Goal: Task Accomplishment & Management: Use online tool/utility

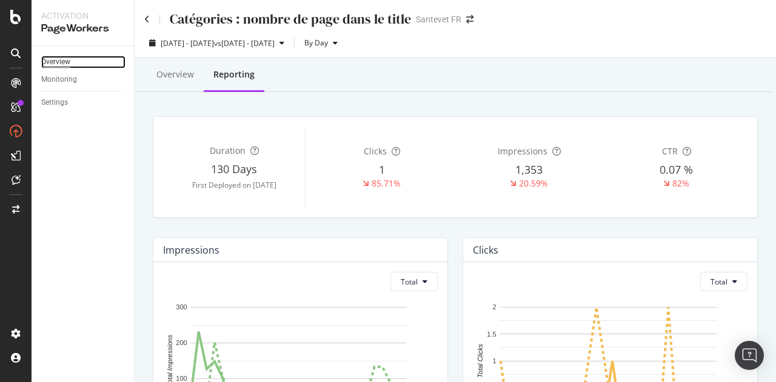
click at [67, 61] on div "Overview" at bounding box center [55, 62] width 29 height 13
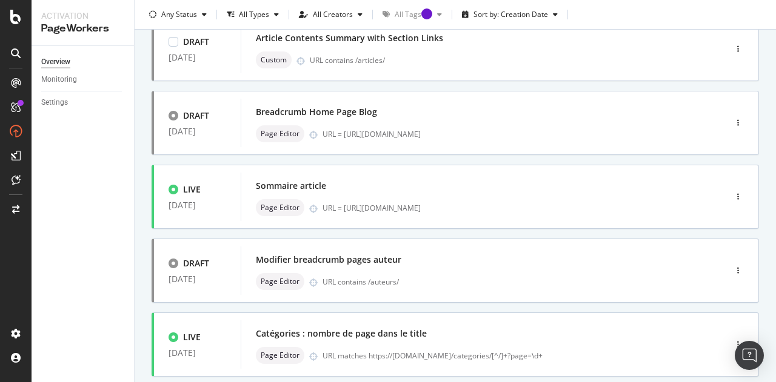
scroll to position [242, 0]
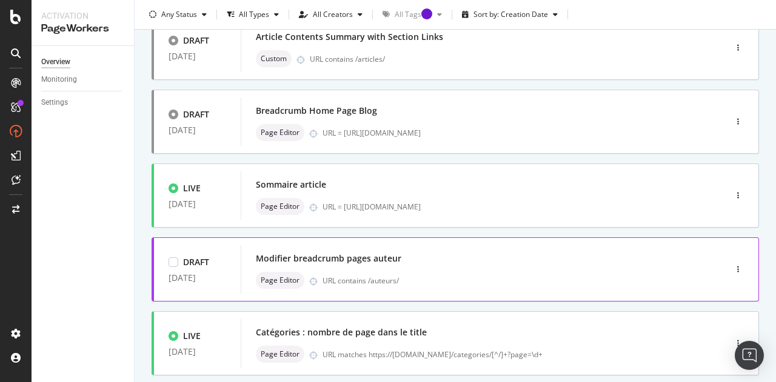
click at [368, 259] on div "Modifier breadcrumb pages auteur" at bounding box center [328, 259] width 145 height 12
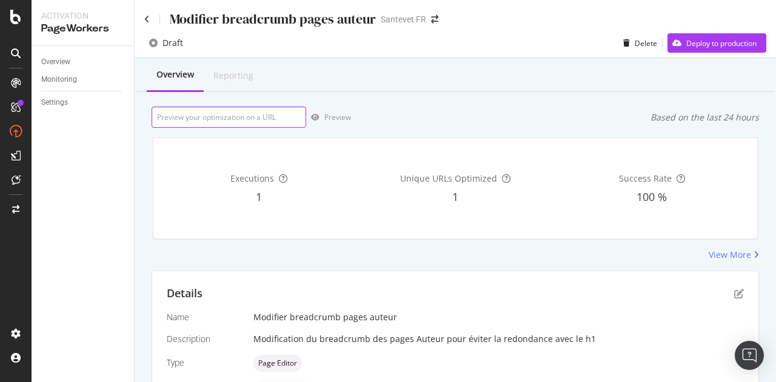
click at [176, 117] on input "url" at bounding box center [228, 117] width 154 height 21
paste input "https://www.santevet.com/auteurs/claude-pacheteau"
type input "https://www.santevet.com/auteurs/claude-pacheteau"
click at [339, 117] on div "Preview" at bounding box center [337, 117] width 27 height 10
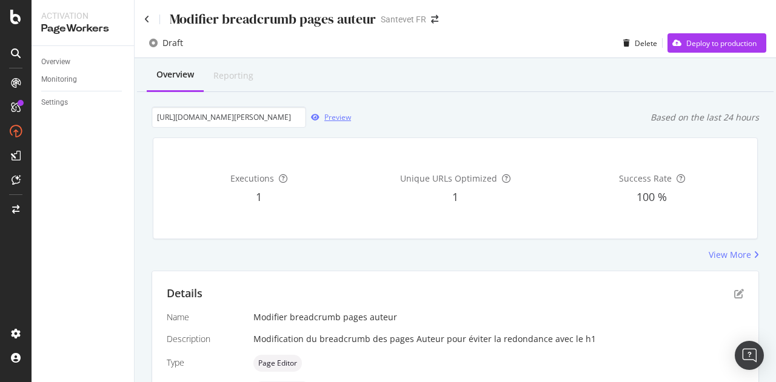
scroll to position [0, 0]
click at [148, 22] on icon at bounding box center [146, 19] width 5 height 8
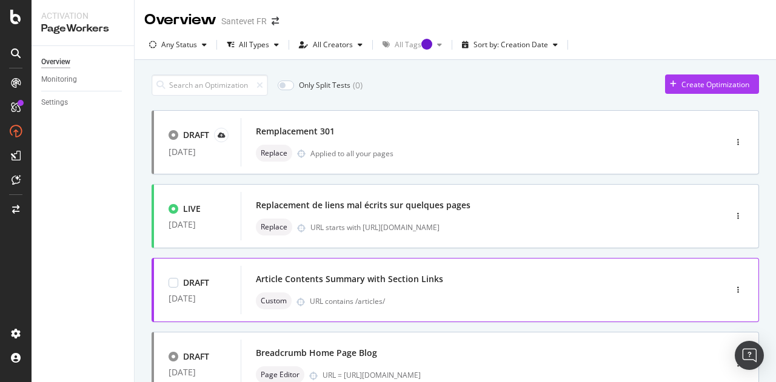
click at [417, 283] on div "Article Contents Summary with Section Links" at bounding box center [349, 279] width 187 height 12
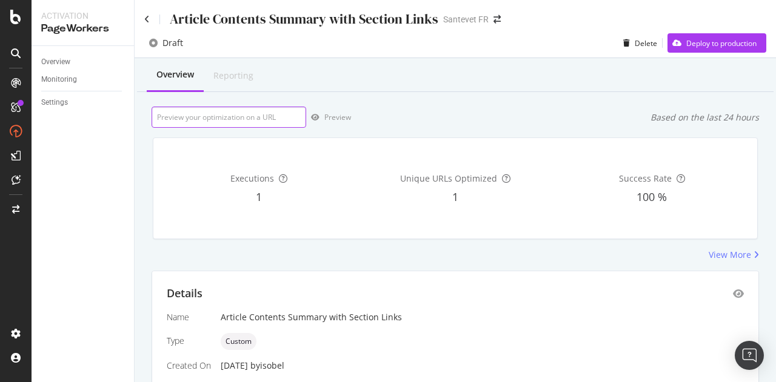
click at [270, 119] on input "url" at bounding box center [228, 117] width 154 height 21
paste input "https://www.santevet.com/articles/top-10-des-races-de-chiens-les-plus-intellige…"
type input "https://www.santevet.com/articles/top-10-des-races-de-chiens-les-plus-intellige…"
click at [331, 121] on div "Preview" at bounding box center [337, 117] width 27 height 10
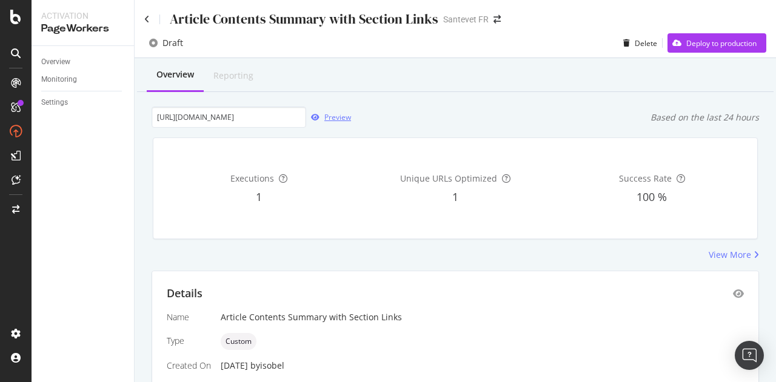
scroll to position [0, 0]
click at [145, 16] on icon at bounding box center [146, 19] width 5 height 8
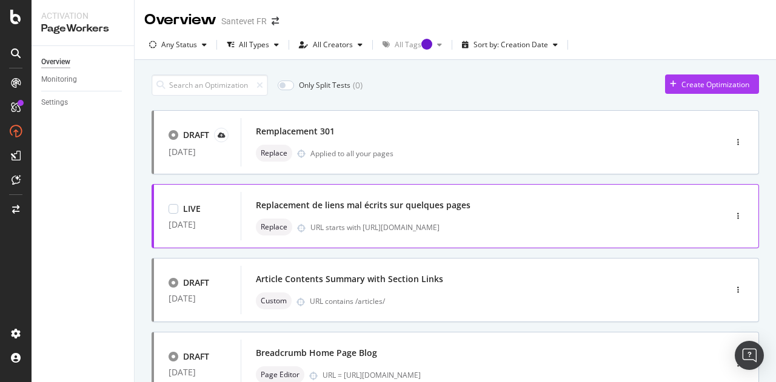
scroll to position [61, 0]
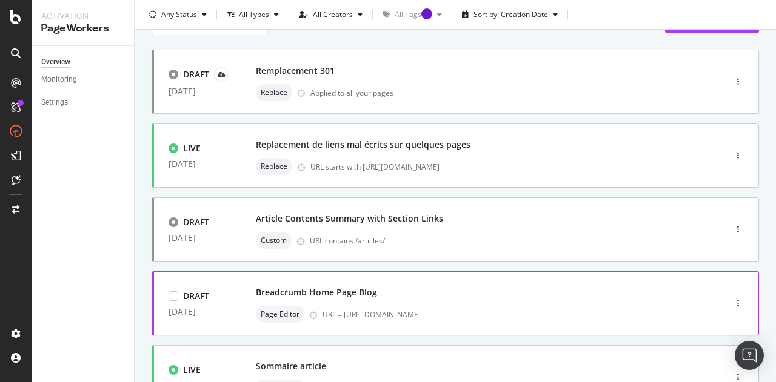
click at [313, 293] on div "Breadcrumb Home Page Blog" at bounding box center [316, 293] width 121 height 12
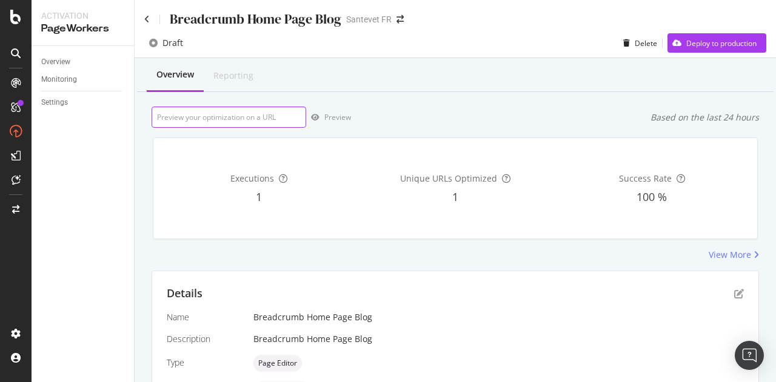
click at [267, 108] on input "url" at bounding box center [228, 117] width 154 height 21
paste input "https://www.santevet.com/blog"
type input "https://www.santevet.com/blog"
click at [337, 123] on div "Preview" at bounding box center [328, 117] width 45 height 18
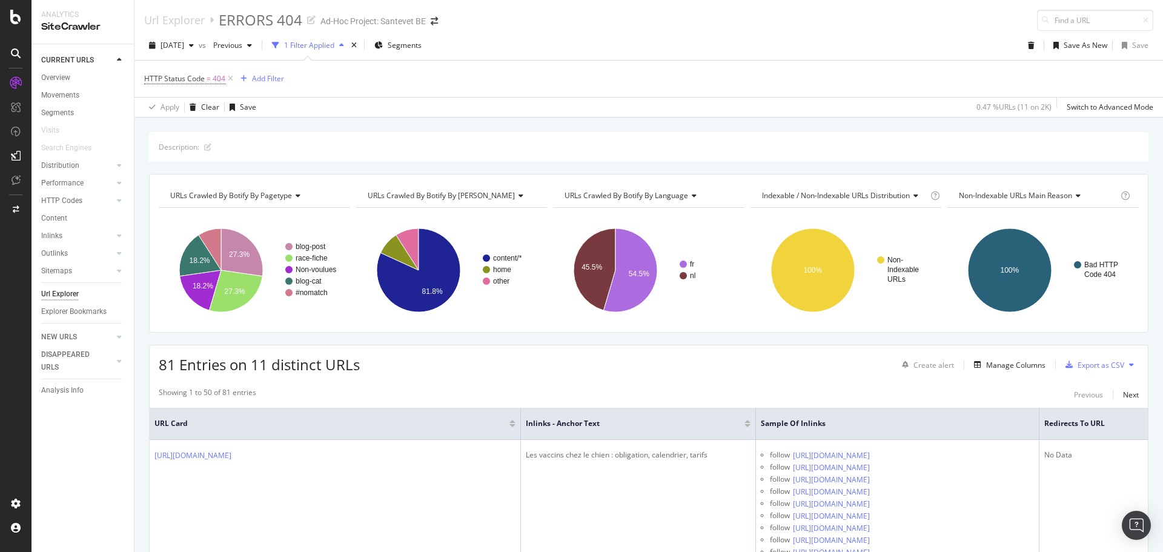
drag, startPoint x: 486, startPoint y: 414, endPoint x: 353, endPoint y: 414, distance: 133.3
click at [353, 414] on th "URL Card" at bounding box center [335, 424] width 371 height 32
drag, startPoint x: 487, startPoint y: 419, endPoint x: 433, endPoint y: 419, distance: 53.3
click at [419, 419] on th "URL Card" at bounding box center [335, 424] width 371 height 32
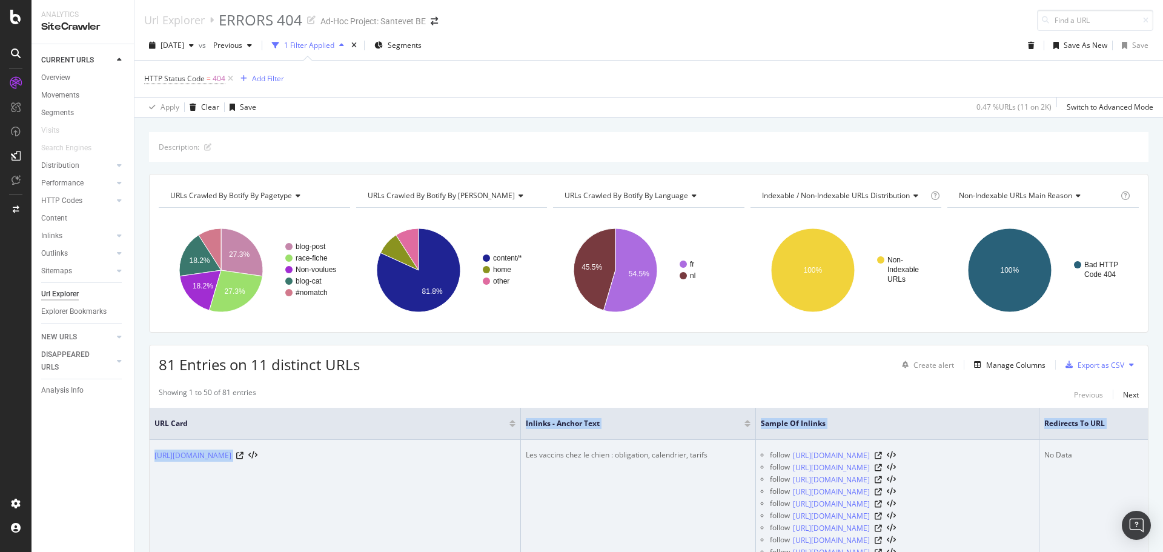
drag, startPoint x: 487, startPoint y: 436, endPoint x: 420, endPoint y: 470, distance: 74.0
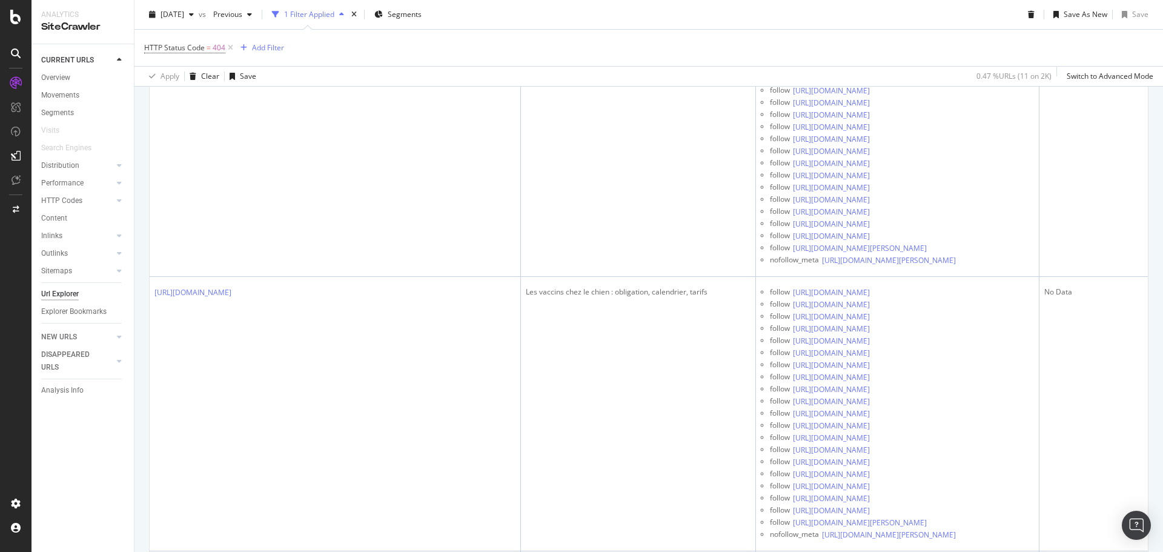
scroll to position [11390, 0]
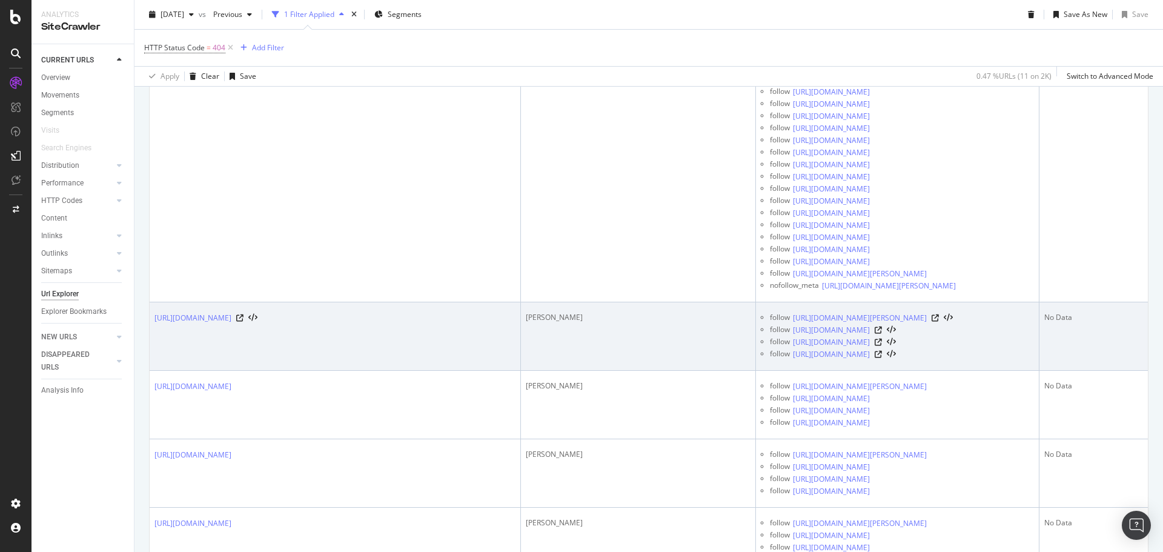
copy div "Berner Sennenhond"
drag, startPoint x: 576, startPoint y: 312, endPoint x: 488, endPoint y: 333, distance: 91.0
click at [521, 333] on td "Berner Sennenhond" at bounding box center [638, 336] width 235 height 68
click at [939, 319] on icon at bounding box center [935, 317] width 7 height 7
click at [566, 322] on div "Berner Sennenhond" at bounding box center [638, 317] width 225 height 11
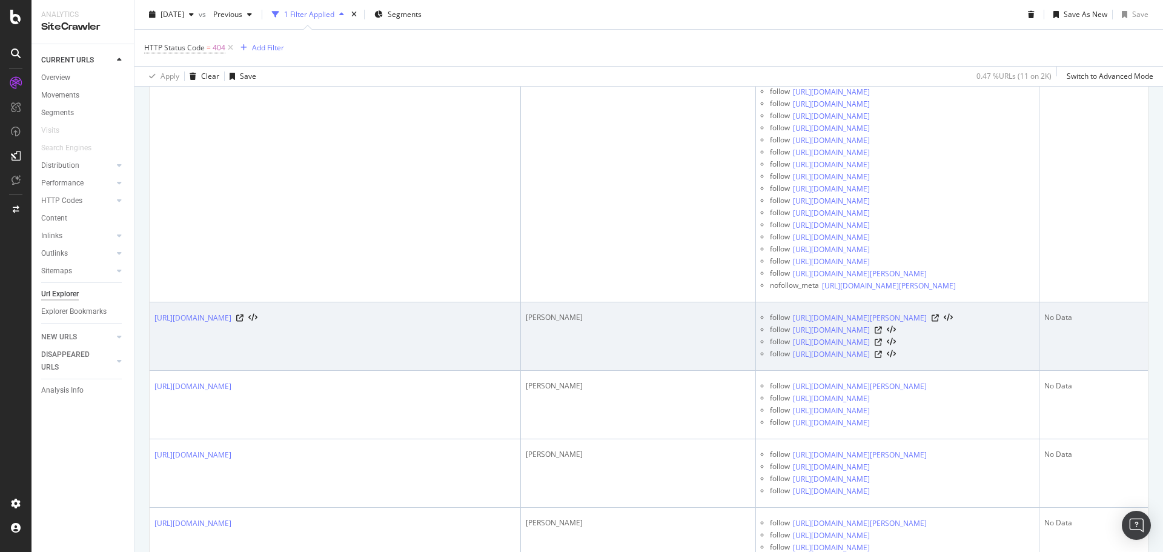
drag, startPoint x: 577, startPoint y: 313, endPoint x: 494, endPoint y: 316, distance: 82.5
click at [526, 316] on div "Berner Sennenhond" at bounding box center [638, 317] width 225 height 11
copy div "Berner Sennenhond"
click at [882, 334] on icon at bounding box center [878, 330] width 7 height 7
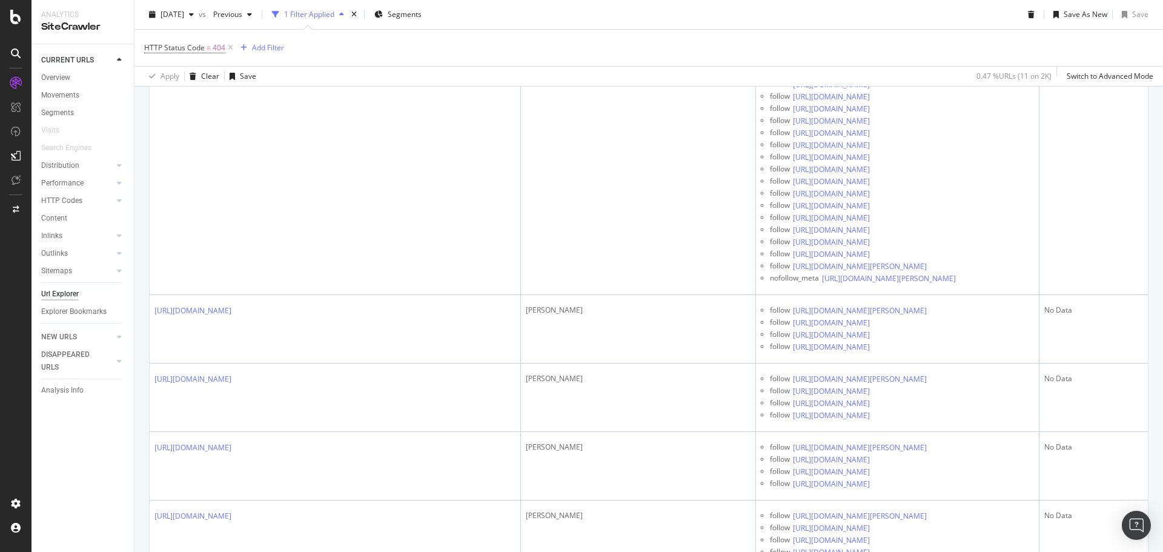
scroll to position [11482, 0]
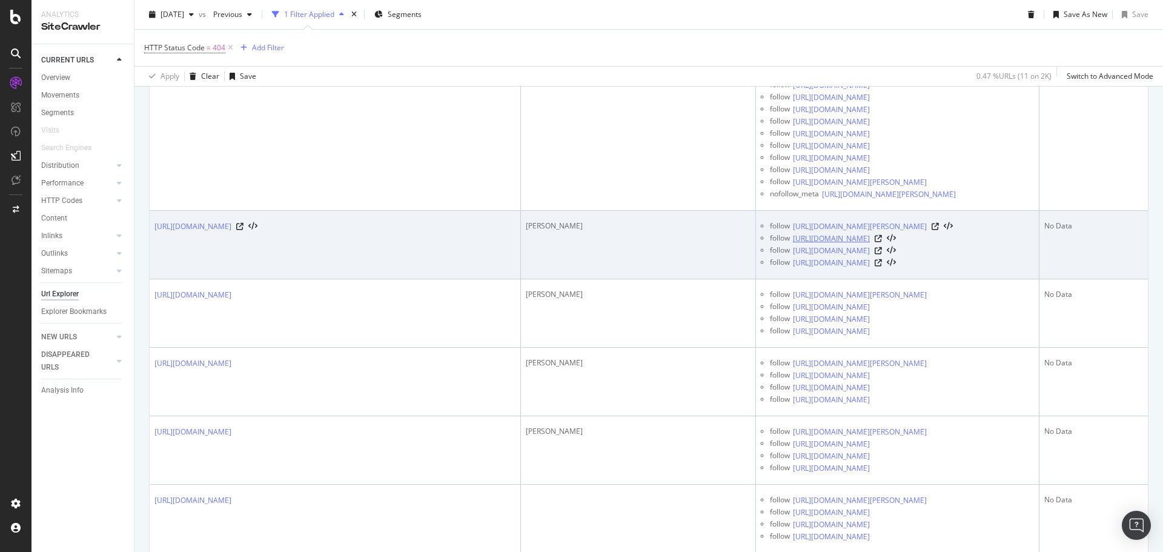
drag, startPoint x: 945, startPoint y: 239, endPoint x: 852, endPoint y: 239, distance: 92.7
click at [852, 239] on div "follow https://www.santevet.be/nl/race/charplaninatz" at bounding box center [902, 239] width 264 height 12
copy div "charplaninatz"
click at [848, 254] on link "https://www.santevet.be/nl/race/pinschers-schnauzers-molossers-en-sennenhonden" at bounding box center [831, 251] width 77 height 12
click at [882, 254] on icon at bounding box center [878, 250] width 7 height 7
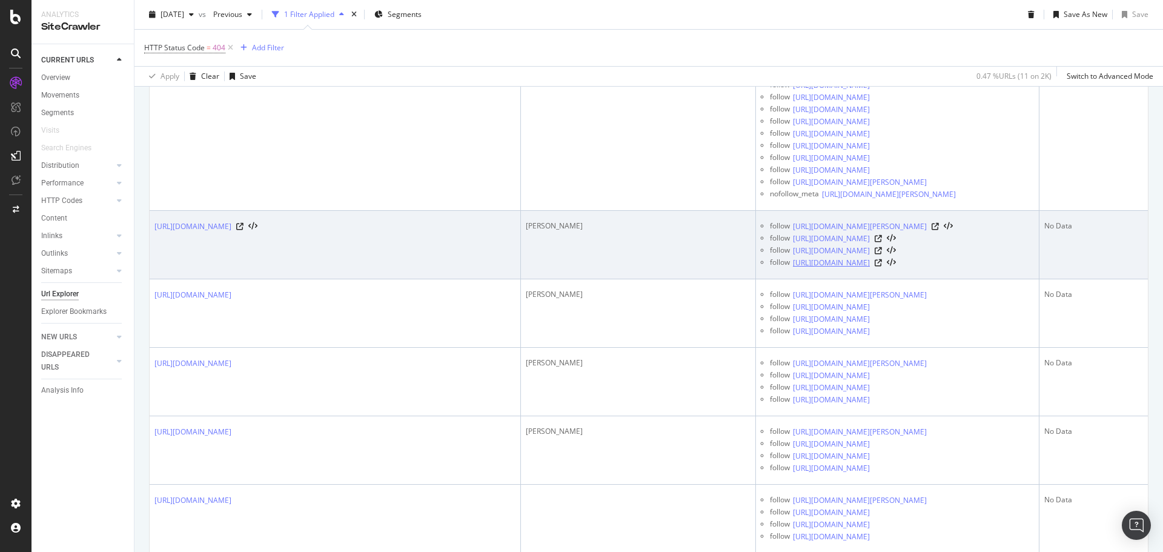
drag, startPoint x: 976, startPoint y: 274, endPoint x: 860, endPoint y: 273, distance: 115.7
click at [860, 269] on div "follow https://www.santevet.be/nl/artikels/heupdysplasie-hond" at bounding box center [902, 263] width 264 height 12
copy div "heupdysplasie-hond"
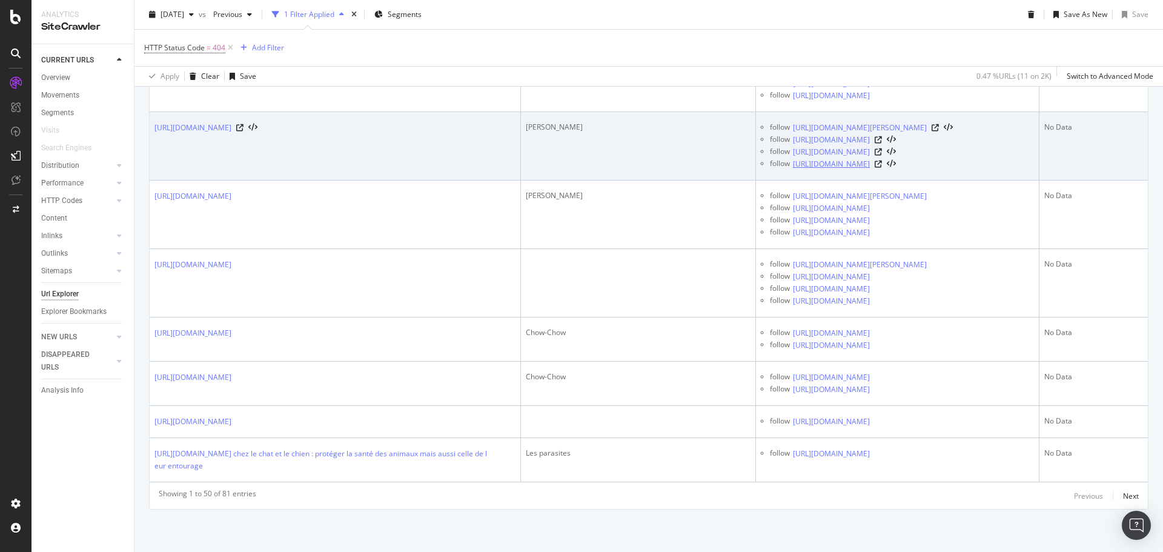
scroll to position [11778, 0]
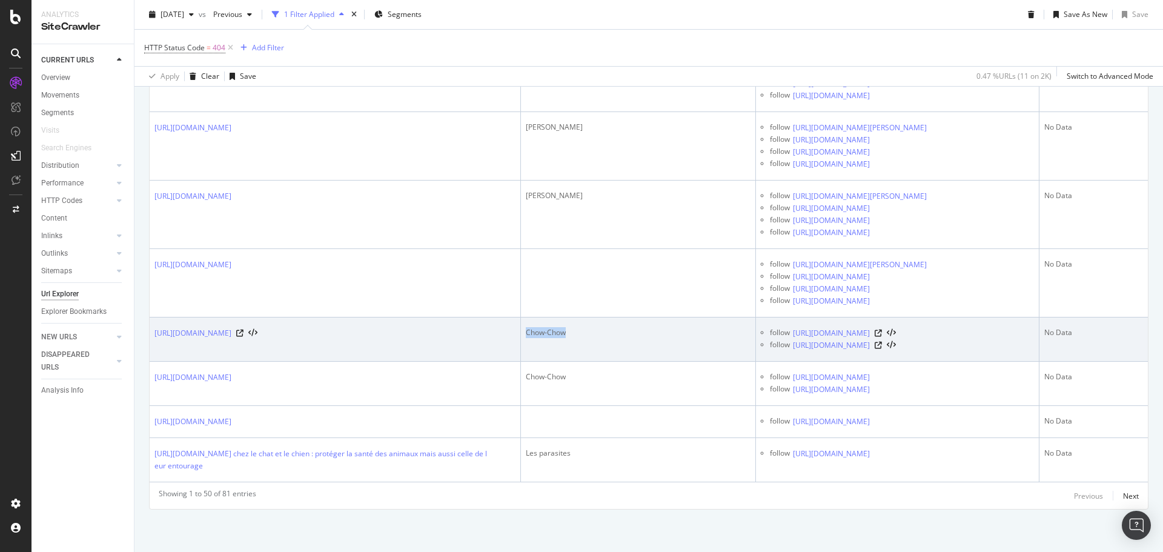
copy div "Chow-Chow"
drag, startPoint x: 624, startPoint y: 328, endPoint x: 484, endPoint y: 328, distance: 140.0
click at [484, 328] on tr "https://www.santevet.be/nl/race/chowchow Chow-Chow follow https://www.santevet.…" at bounding box center [649, 339] width 998 height 44
click at [882, 330] on icon at bounding box center [878, 333] width 7 height 7
drag, startPoint x: 966, startPoint y: 344, endPoint x: 851, endPoint y: 344, distance: 115.1
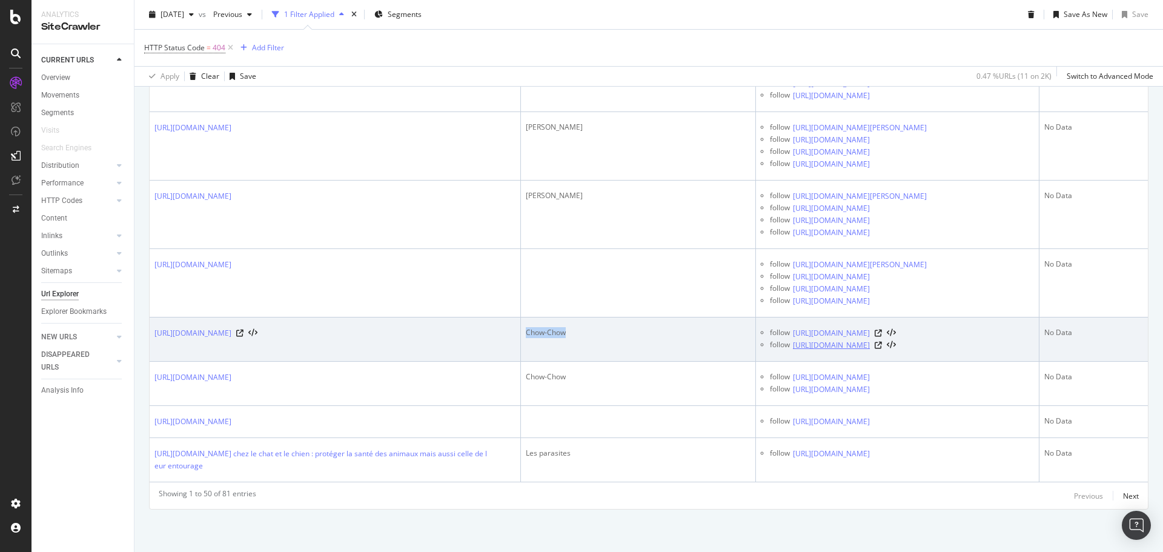
click at [851, 344] on div "follow https://www.santevet.be/nl/race/keeshond-of-wolfspitz" at bounding box center [902, 345] width 264 height 12
copy div "keeshond-of-wolfspitz"
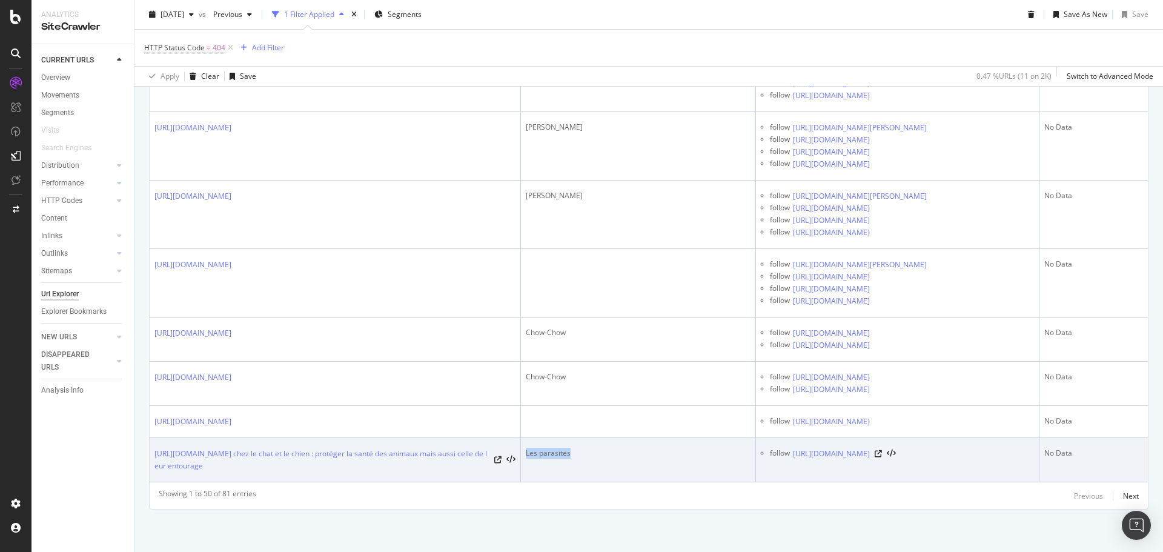
drag, startPoint x: 556, startPoint y: 452, endPoint x: 490, endPoint y: 452, distance: 66.0
click at [521, 452] on td "Les parasites" at bounding box center [638, 460] width 235 height 44
copy div "Les parasites"
click at [882, 457] on icon at bounding box center [878, 453] width 7 height 7
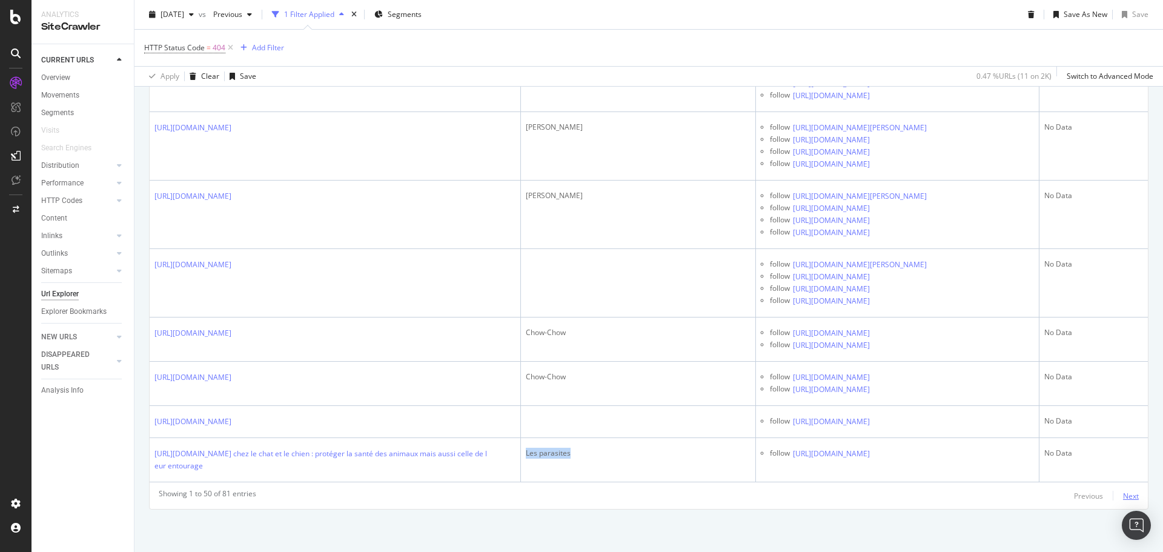
click at [1123, 496] on div "Next" at bounding box center [1131, 496] width 16 height 10
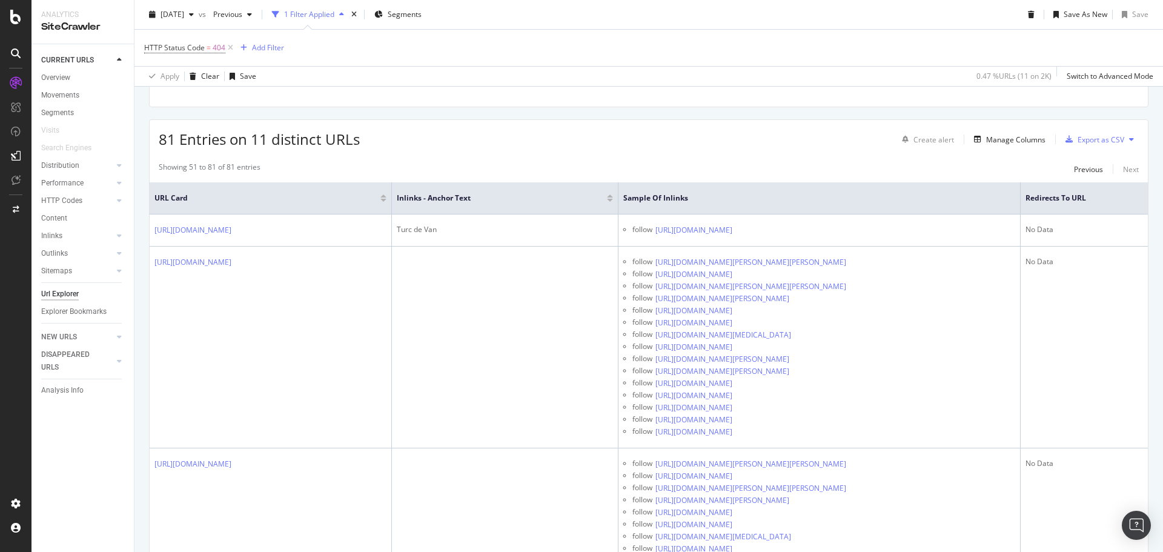
scroll to position [44, 0]
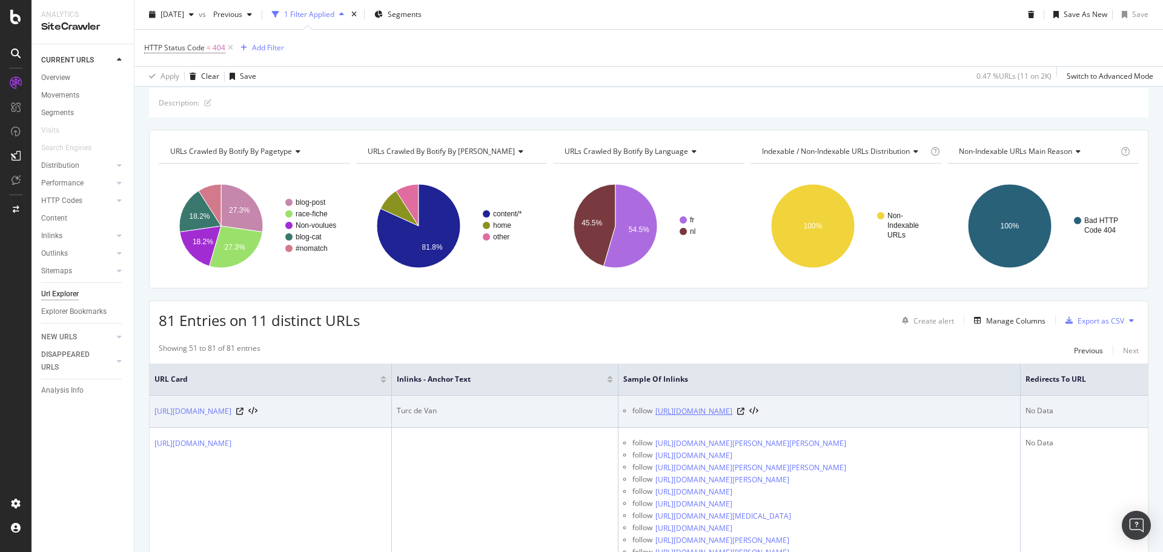
drag, startPoint x: 849, startPoint y: 407, endPoint x: 766, endPoint y: 410, distance: 83.0
click at [766, 410] on div "follow https://www.santevet.be/fr/race/turc-de-van" at bounding box center [824, 411] width 383 height 12
copy div "turc-de-van"
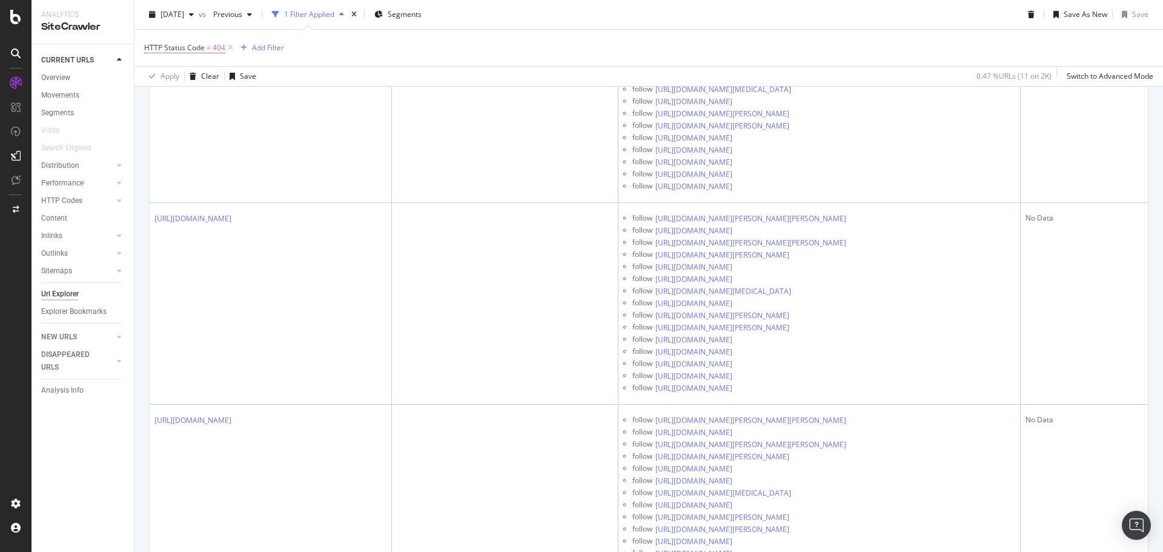
scroll to position [3195, 0]
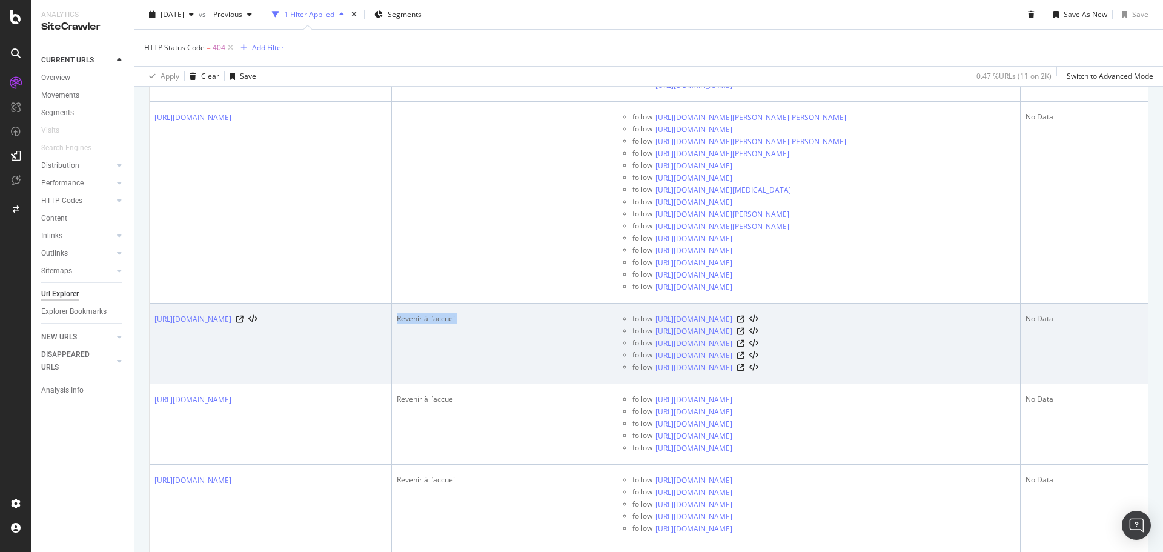
copy div "Revenir à l’accueil"
drag, startPoint x: 499, startPoint y: 326, endPoint x: 384, endPoint y: 325, distance: 115.1
click at [384, 325] on tr "https://www.santevet.be/fr/fr Revenir à l’accueil follow https://www.santevet.b…" at bounding box center [649, 344] width 998 height 81
click at [745, 335] on icon at bounding box center [740, 331] width 7 height 7
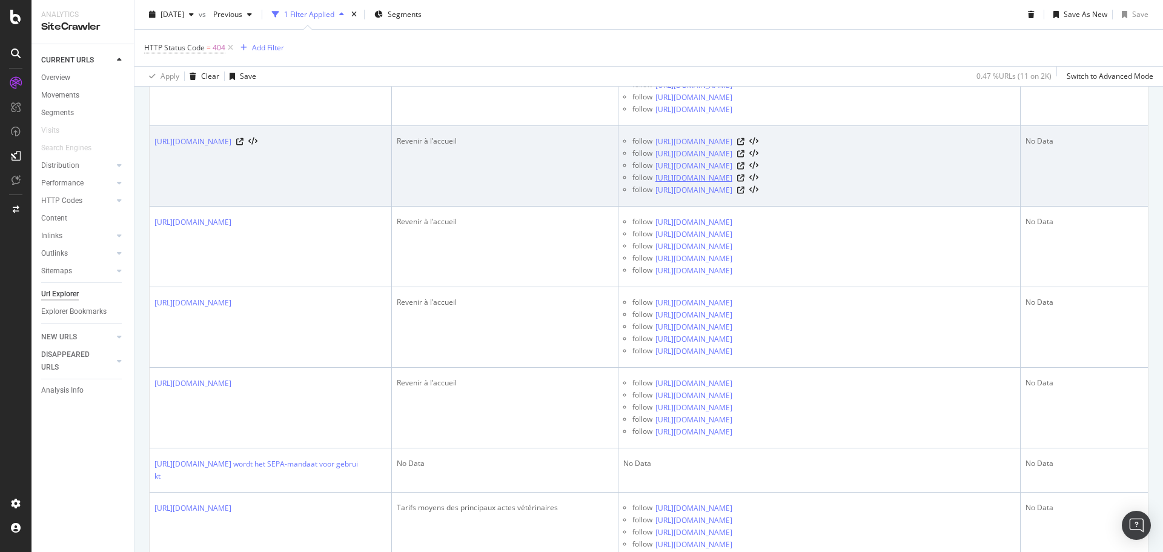
scroll to position [3498, 0]
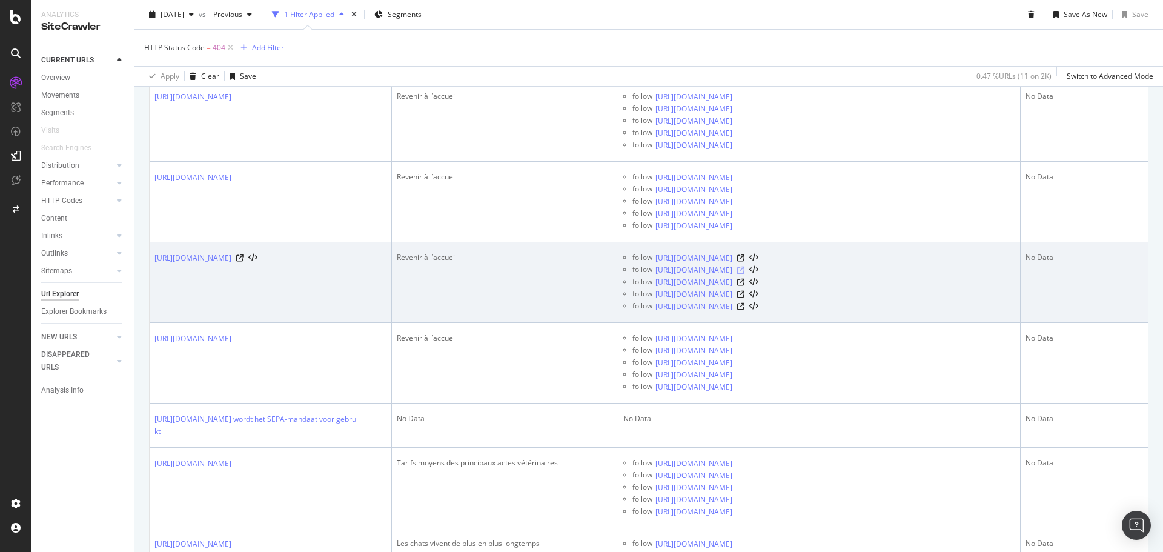
click at [745, 274] on icon at bounding box center [740, 270] width 7 height 7
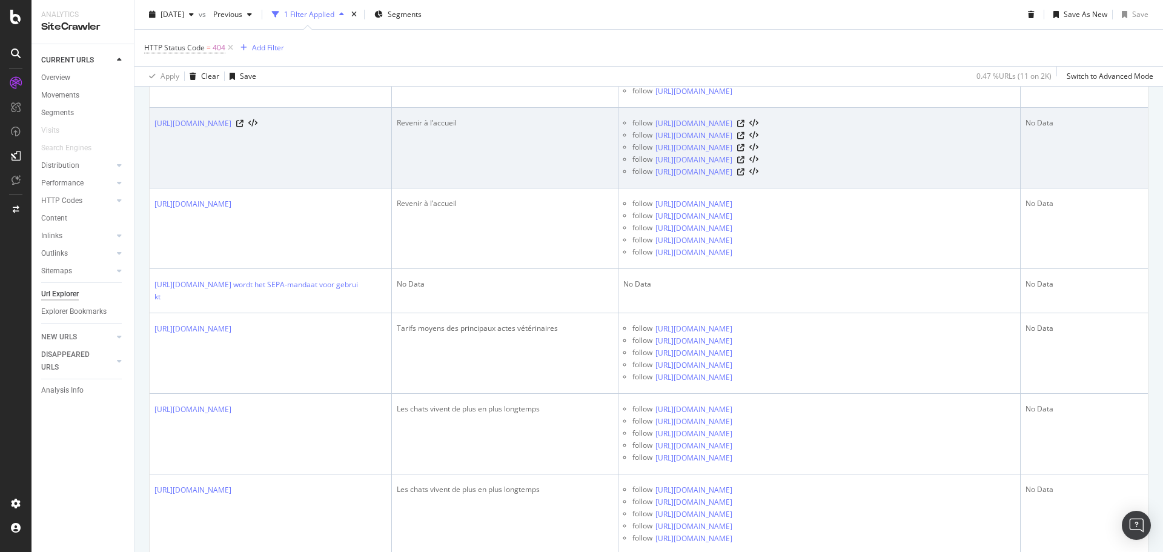
scroll to position [3740, 0]
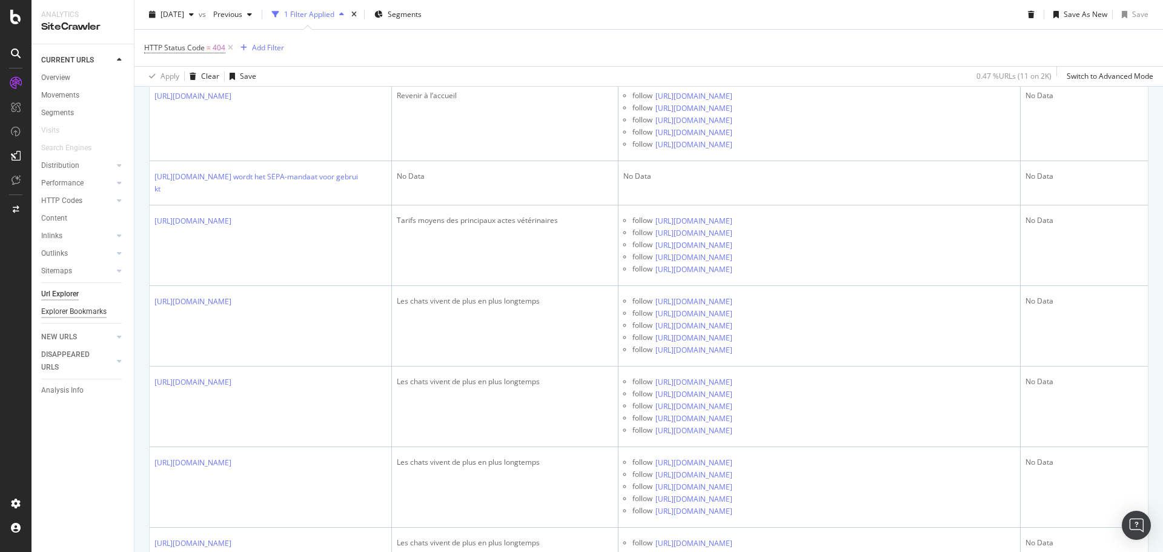
click at [73, 317] on div "Explorer Bookmarks" at bounding box center [73, 311] width 65 height 13
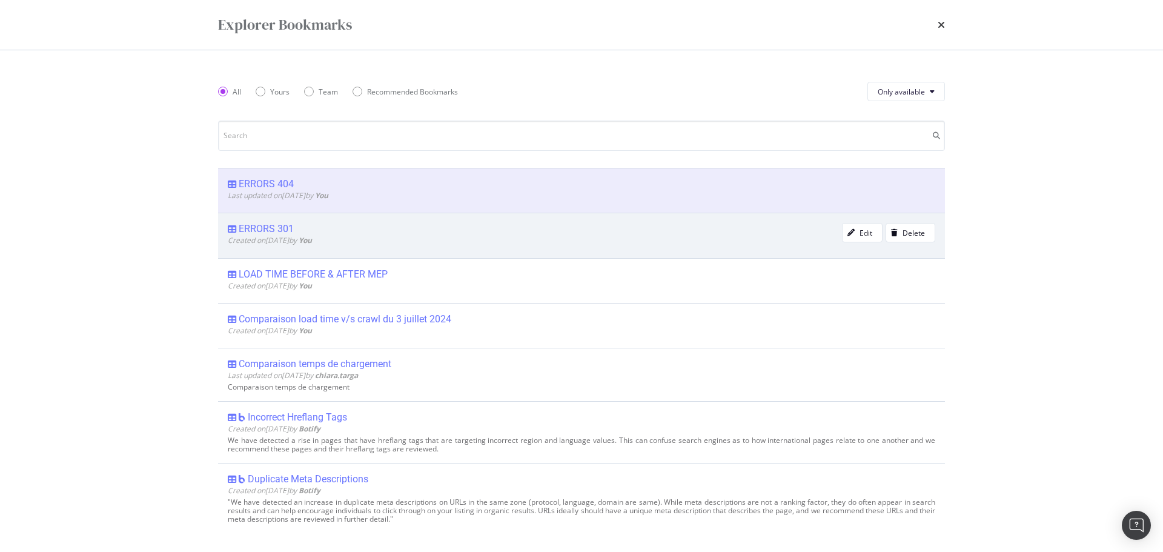
click at [280, 222] on div "ERRORS 301 Created on 2025 Jan 7th by You Edit Delete" at bounding box center [581, 235] width 727 height 45
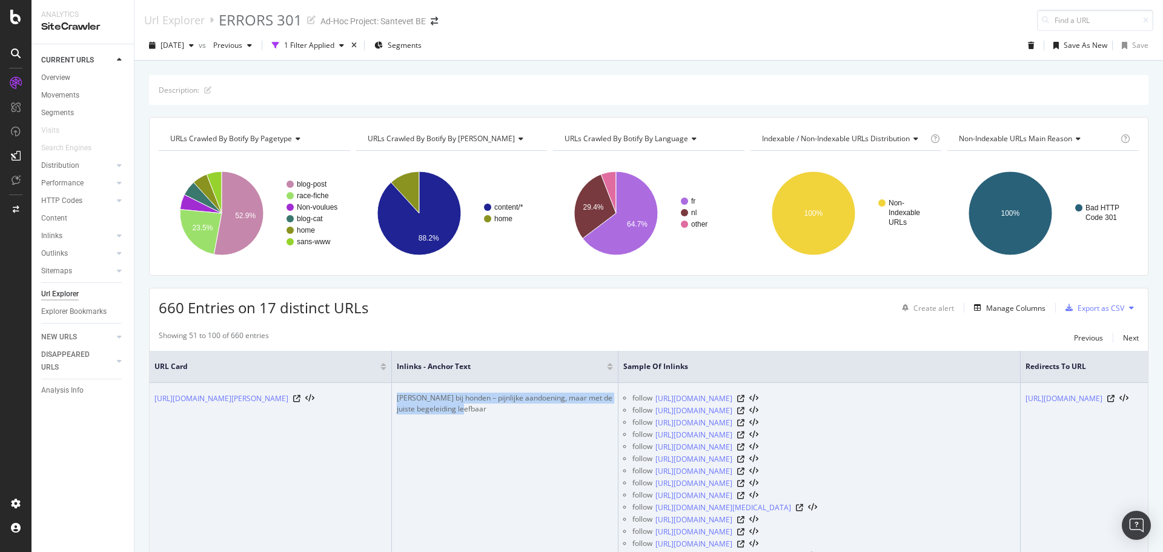
drag, startPoint x: 483, startPoint y: 407, endPoint x: 396, endPoint y: 402, distance: 88.0
copy div "Artrose bij honden – pijnlijke aandoening, maar met de juiste begeleiding leefb…"
click at [745, 399] on icon at bounding box center [740, 398] width 7 height 7
click at [745, 425] on icon at bounding box center [740, 422] width 7 height 7
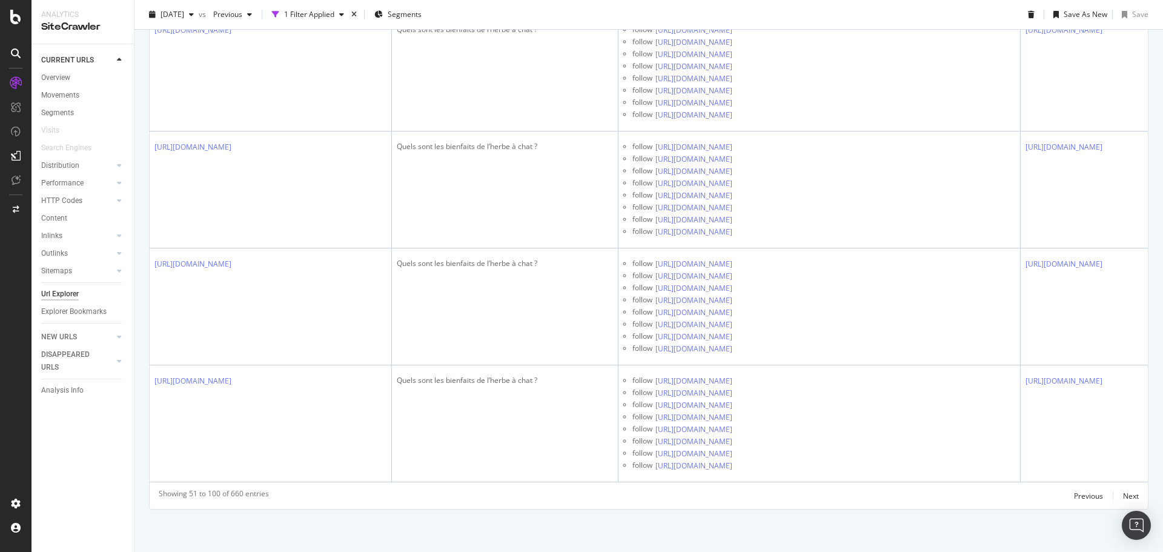
scroll to position [17753, 0]
click at [1123, 497] on div "Next" at bounding box center [1131, 496] width 16 height 10
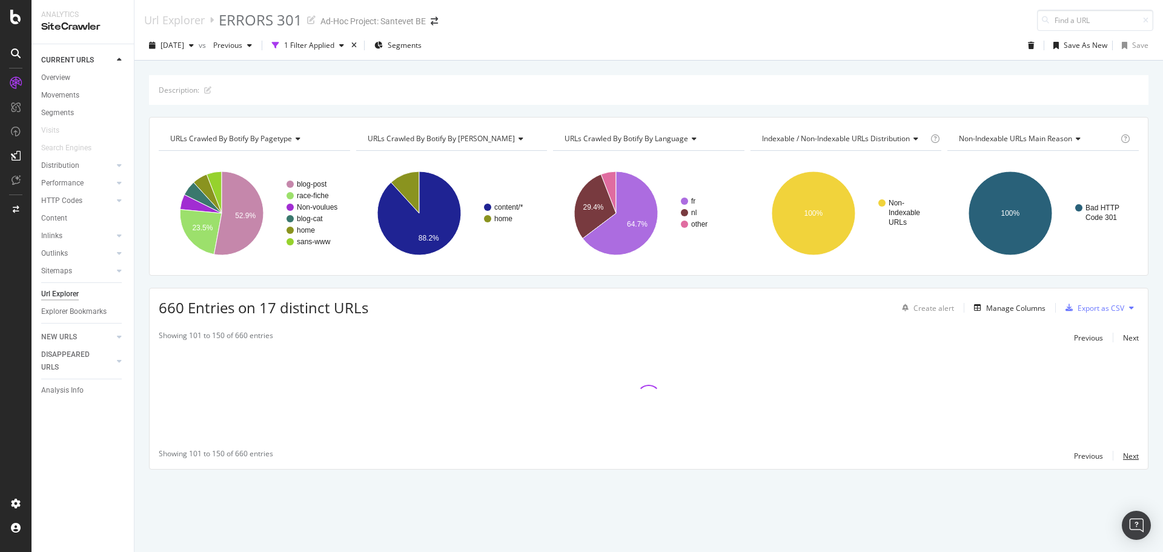
scroll to position [0, 0]
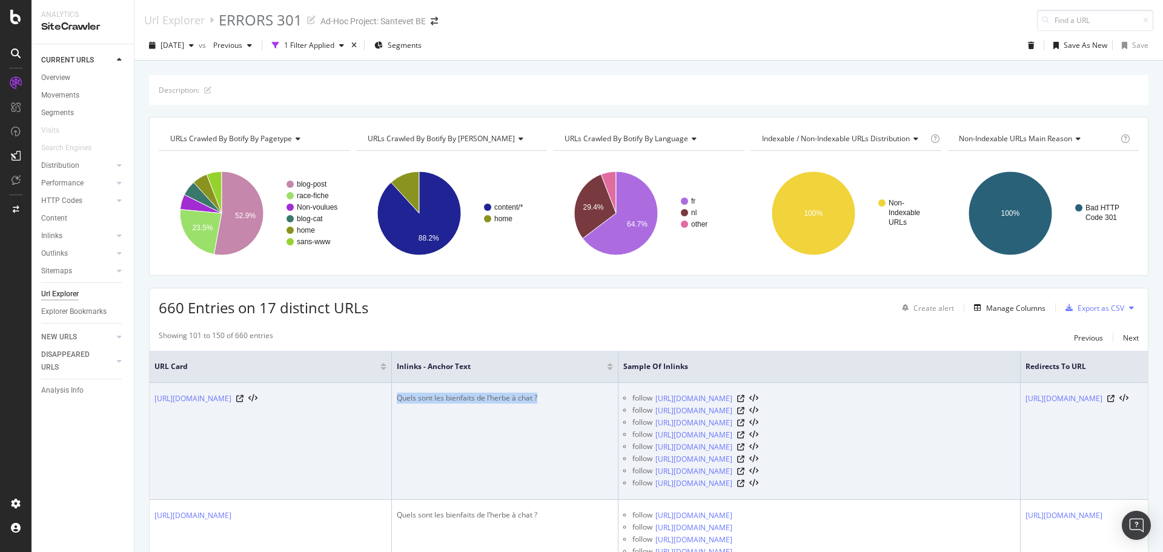
drag, startPoint x: 551, startPoint y: 400, endPoint x: 393, endPoint y: 411, distance: 159.1
click at [393, 411] on td "Quels sont les bienfaits de l’herbe à chat ?" at bounding box center [505, 441] width 227 height 117
click at [745, 460] on icon at bounding box center [740, 459] width 7 height 7
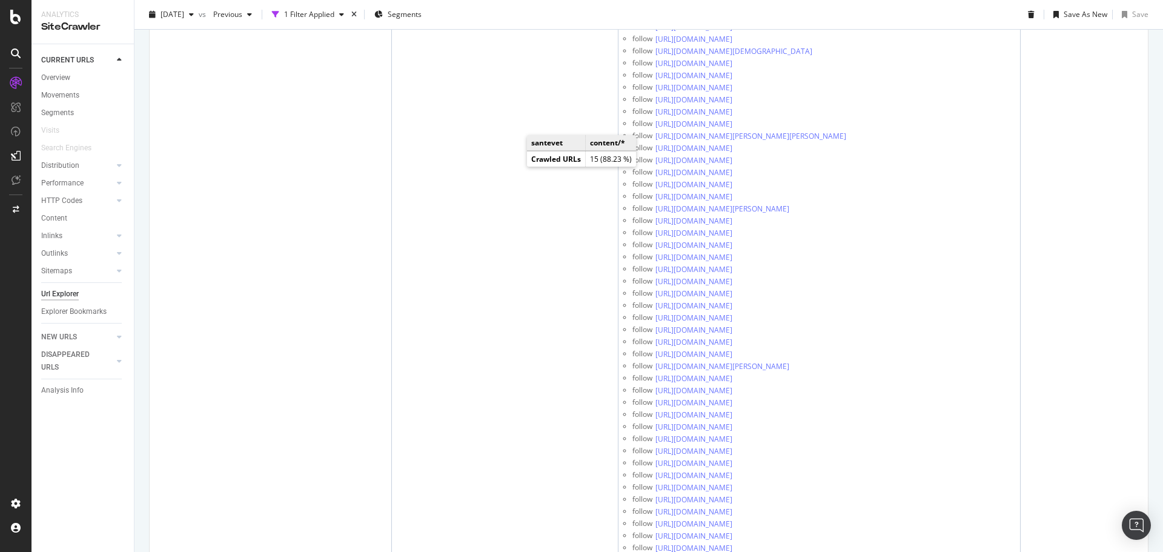
scroll to position [23303, 0]
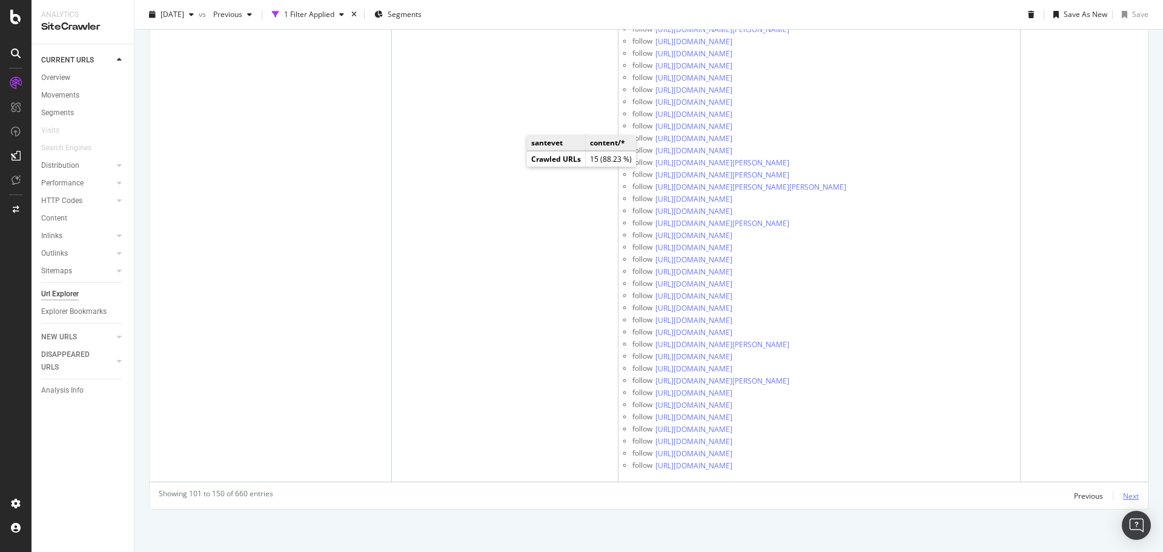
click at [1123, 494] on div "Next" at bounding box center [1131, 496] width 16 height 10
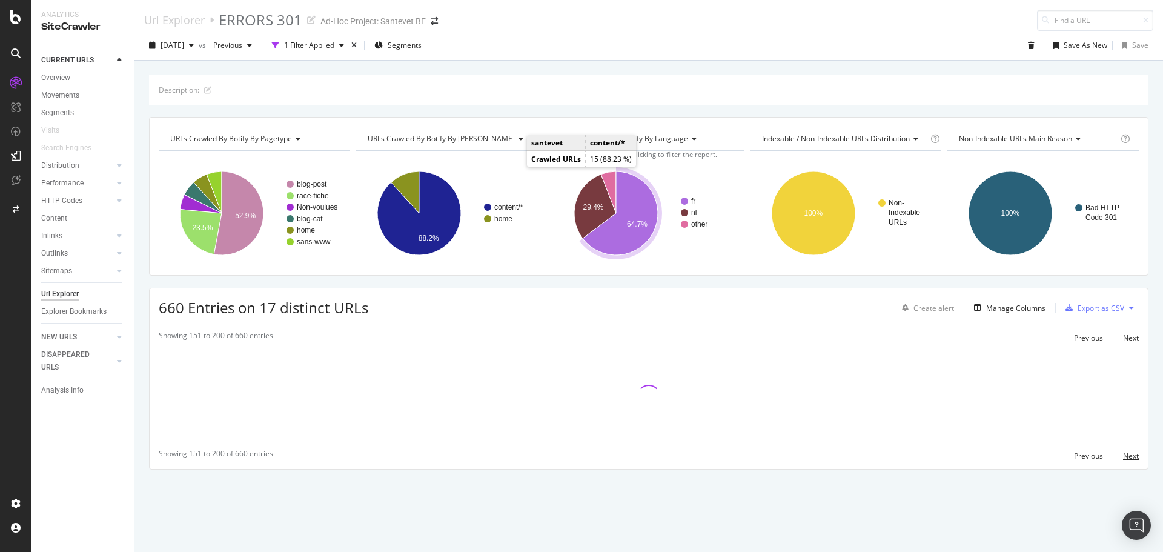
scroll to position [0, 0]
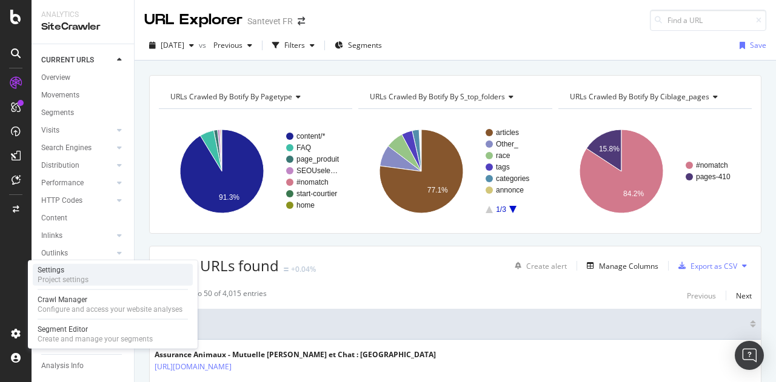
click at [80, 268] on div "Settings" at bounding box center [63, 270] width 51 height 10
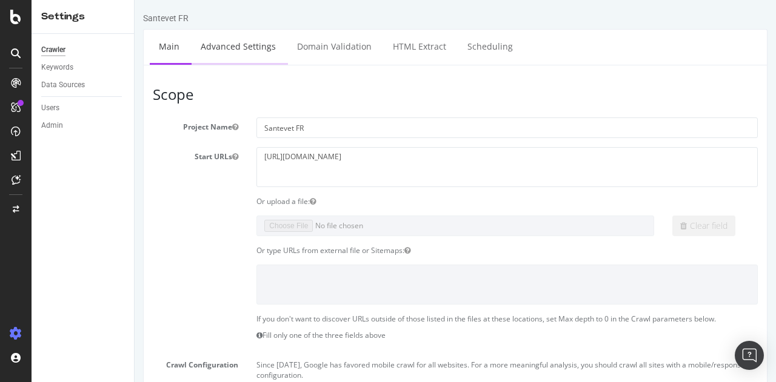
click at [222, 42] on link "Advanced Settings" at bounding box center [237, 46] width 93 height 33
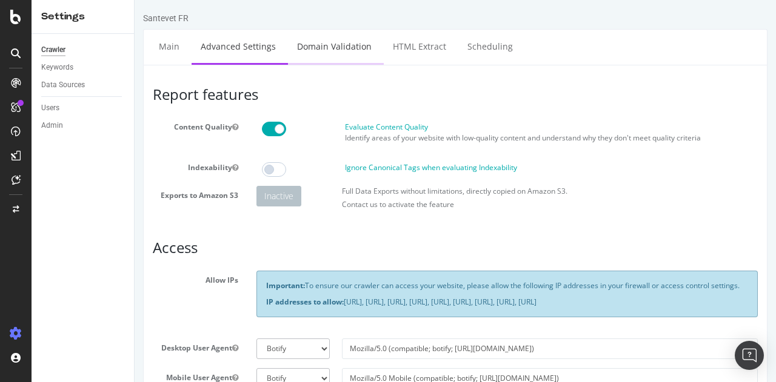
click at [332, 54] on link "Domain Validation" at bounding box center [334, 46] width 93 height 33
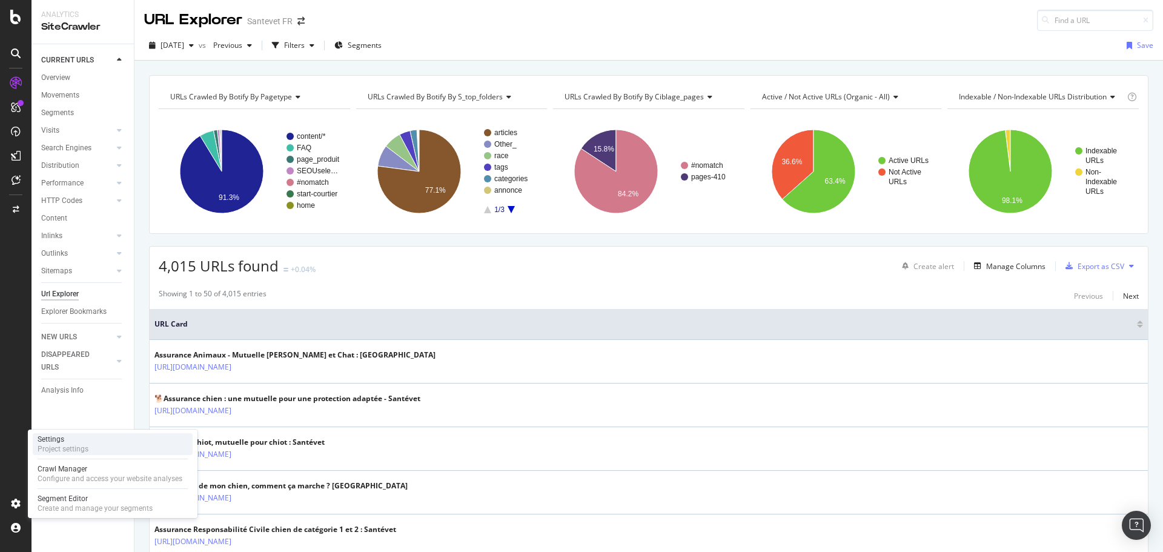
click at [68, 440] on div "Settings" at bounding box center [63, 439] width 51 height 10
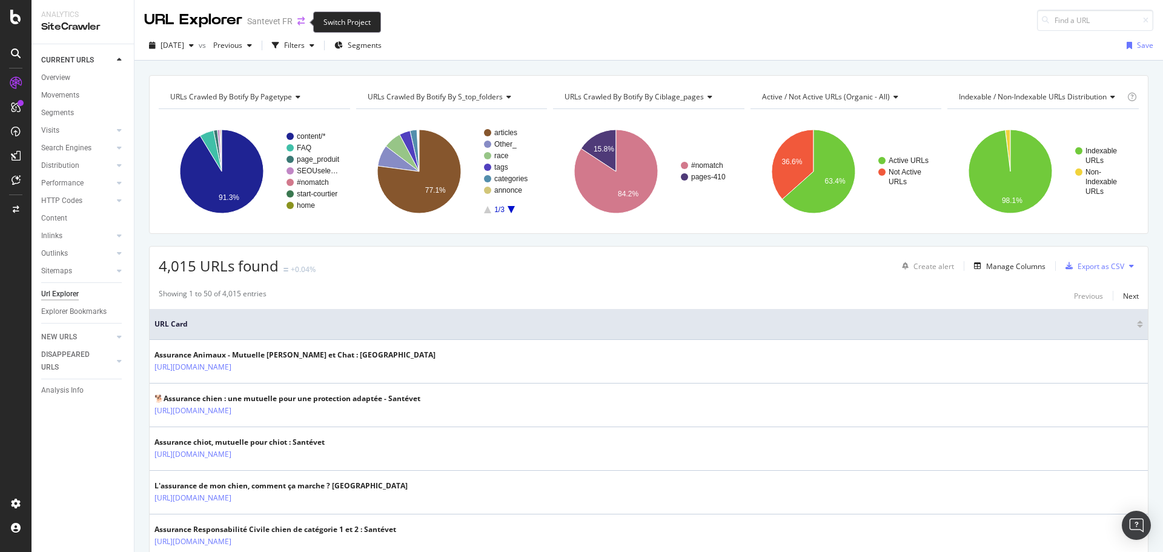
click at [297, 23] on icon "arrow-right-arrow-left" at bounding box center [300, 21] width 7 height 8
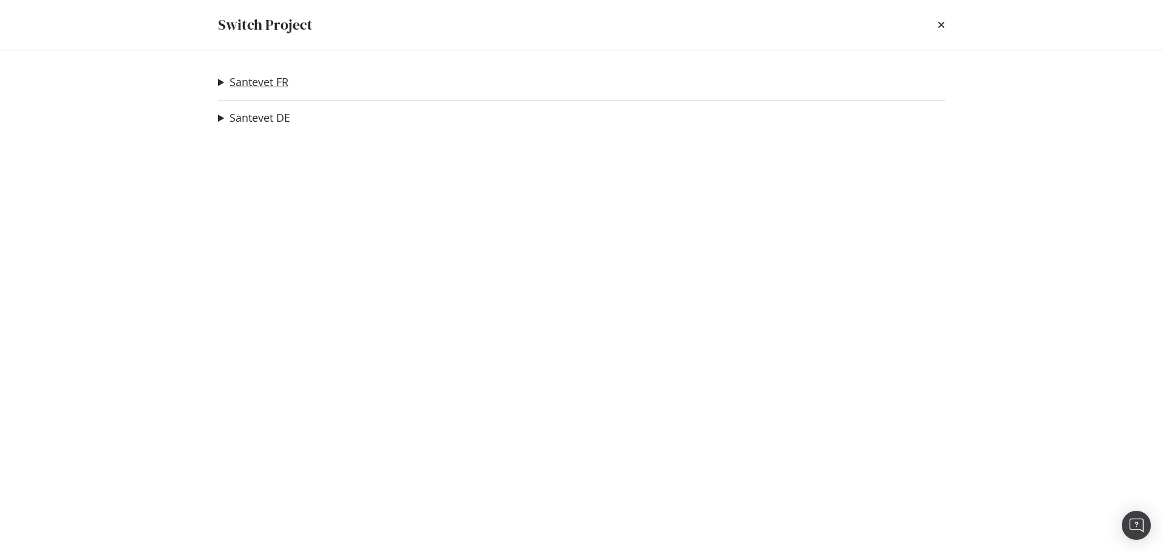
click at [274, 87] on link "Santevet FR" at bounding box center [259, 82] width 59 height 13
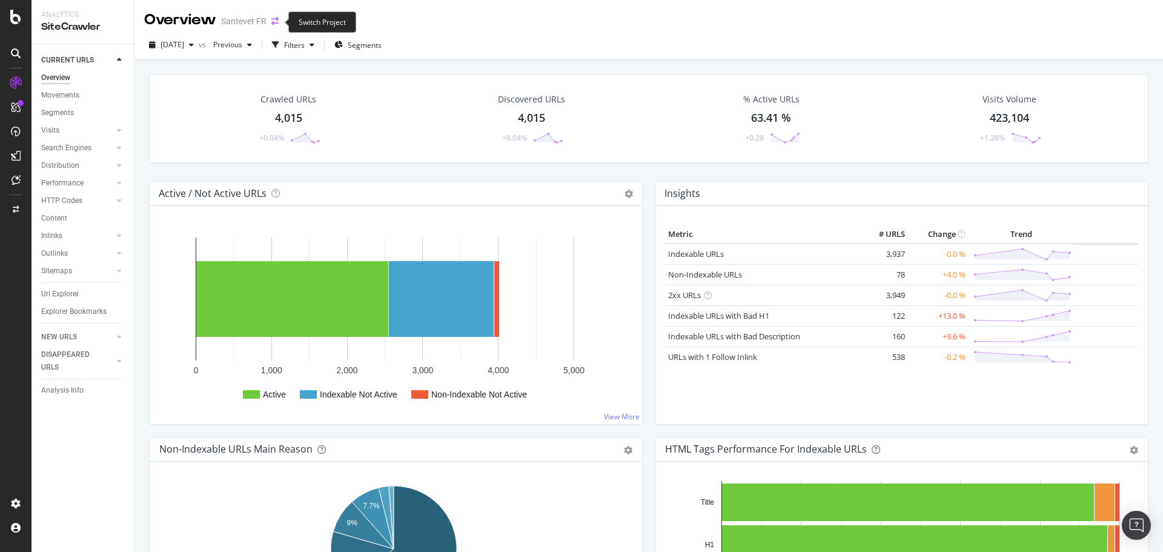
click at [275, 19] on icon "arrow-right-arrow-left" at bounding box center [274, 21] width 7 height 8
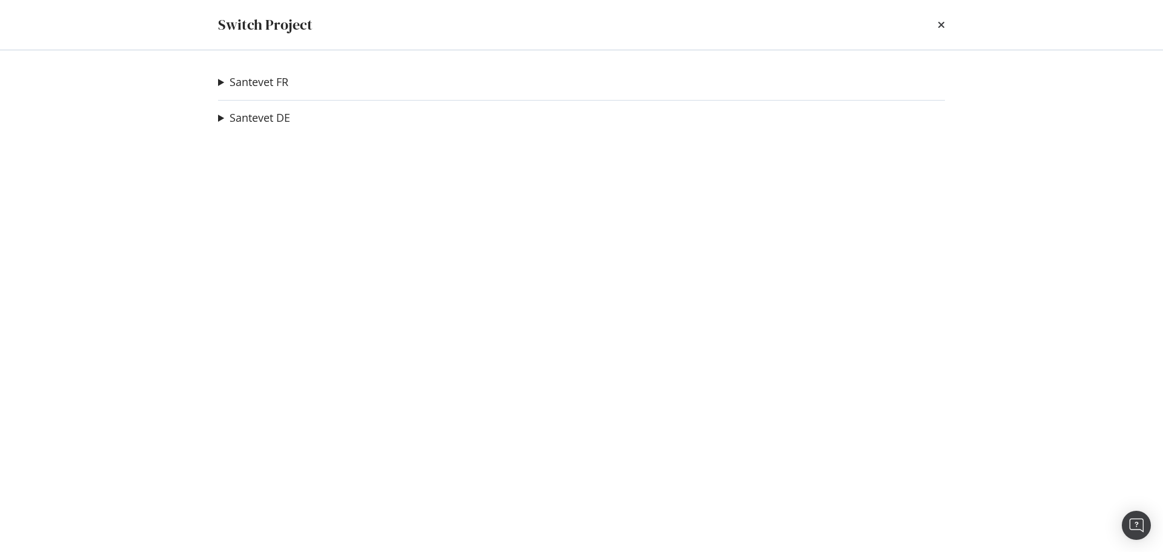
click at [221, 80] on summary "Santevet FR" at bounding box center [253, 83] width 70 height 16
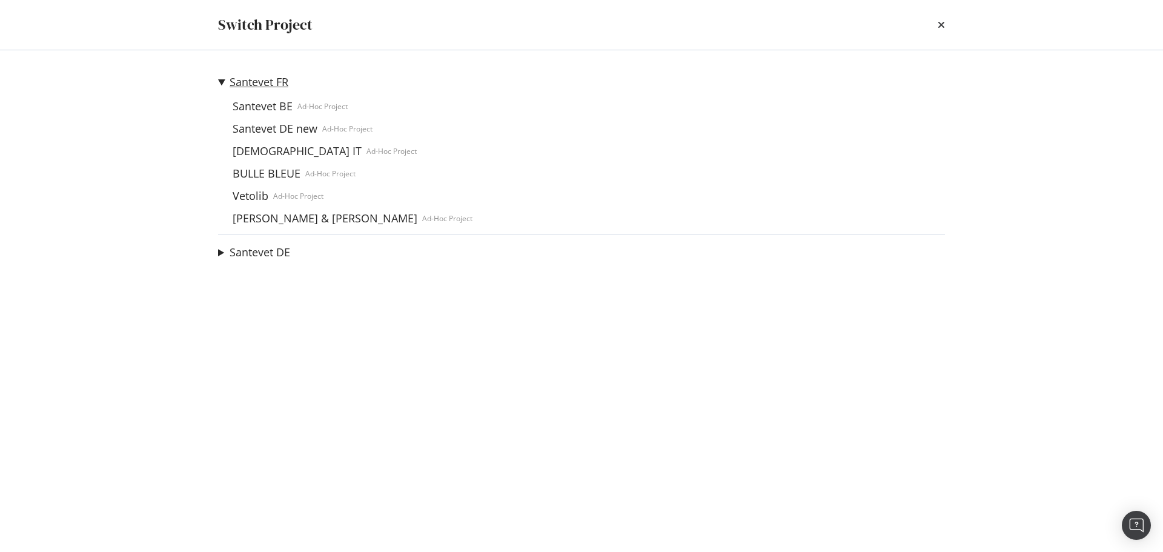
click at [244, 81] on link "Santevet FR" at bounding box center [259, 82] width 59 height 13
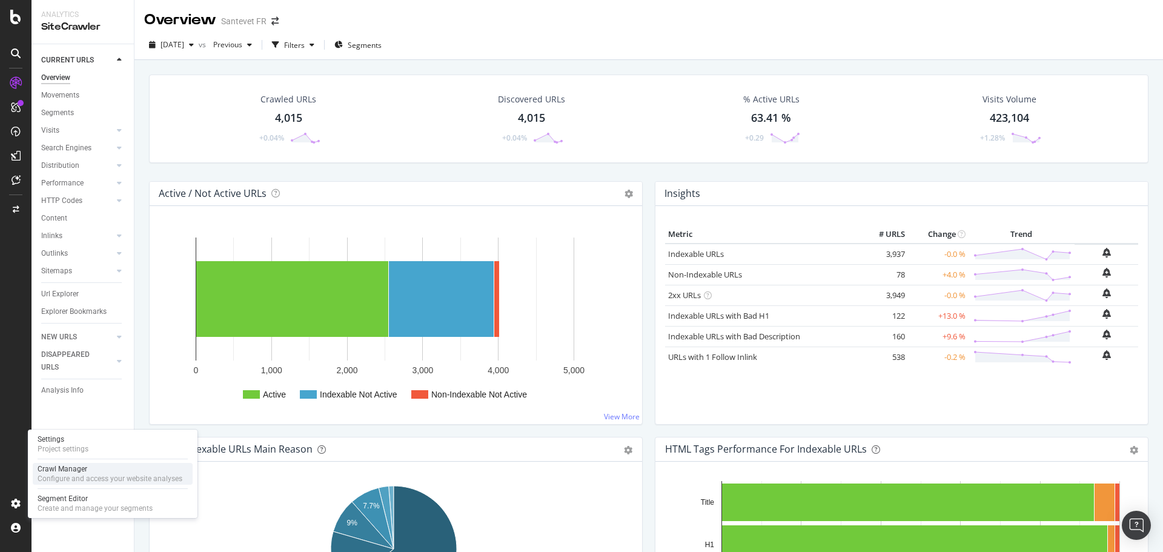
click at [85, 468] on div "Crawl Manager" at bounding box center [110, 469] width 145 height 10
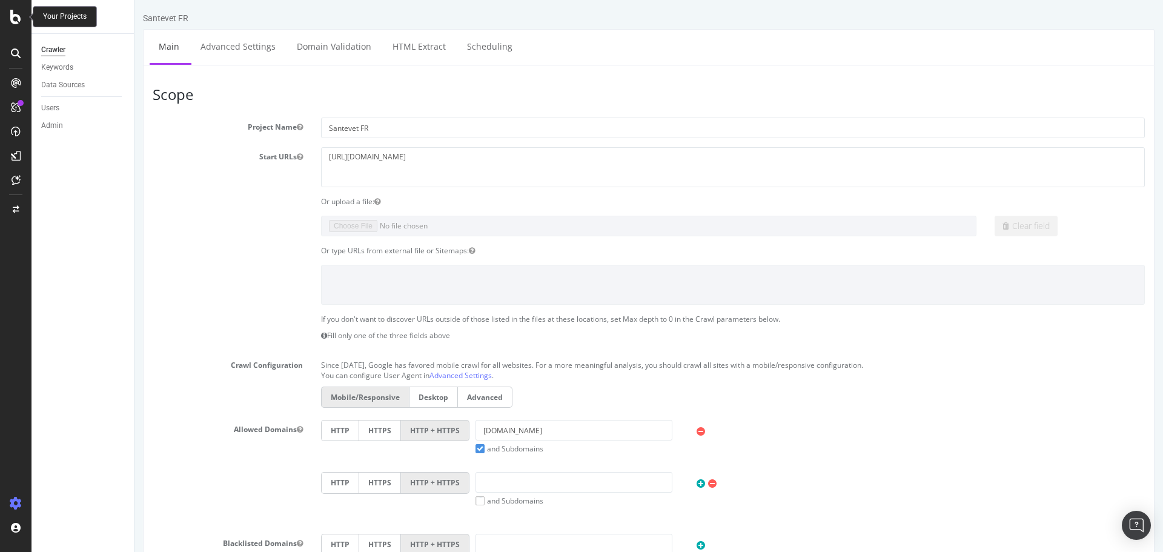
click at [13, 21] on icon at bounding box center [15, 17] width 11 height 15
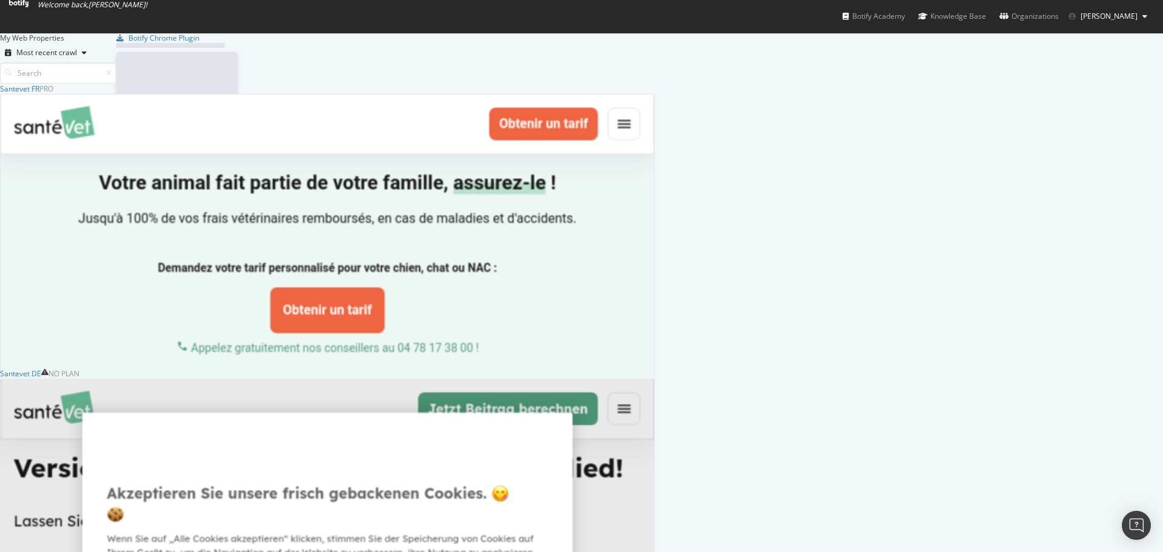
scroll to position [543, 1145]
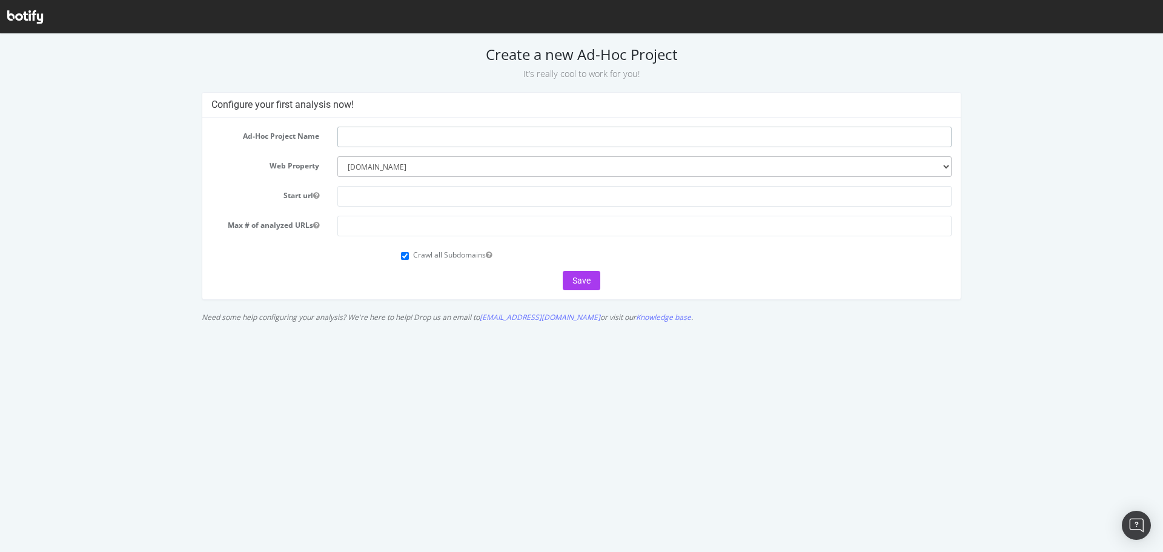
click at [408, 141] on input "text" at bounding box center [644, 137] width 614 height 21
type input "Santévet ES"
click at [462, 163] on select "--------- santevet.com santevet.de" at bounding box center [644, 166] width 614 height 21
click at [359, 196] on input "text" at bounding box center [644, 196] width 614 height 21
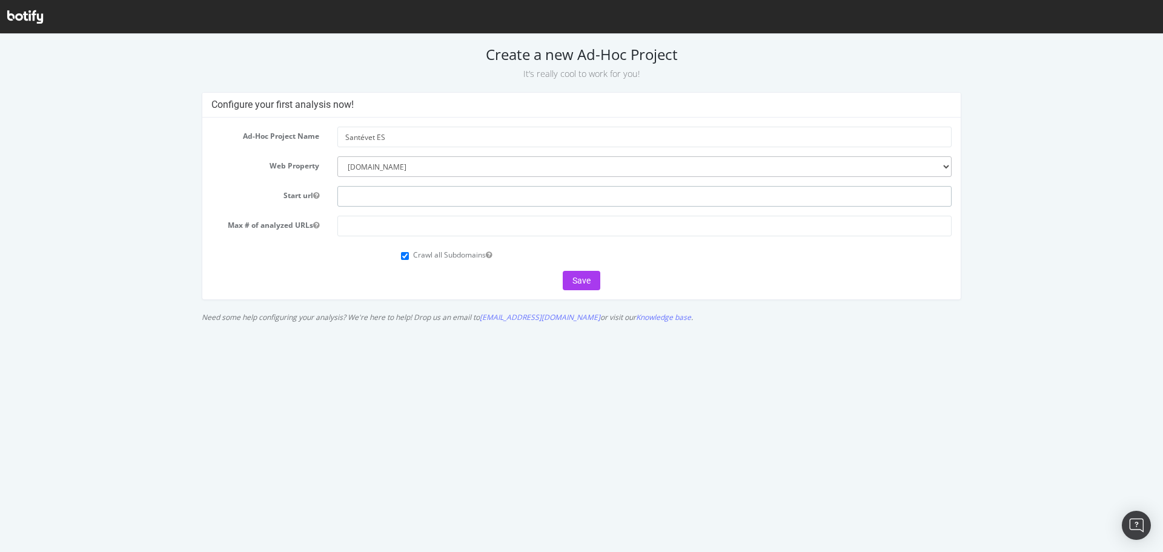
paste input "[URL][DOMAIN_NAME]"
type input "[URL][DOMAIN_NAME]"
click at [364, 225] on input "number" at bounding box center [644, 226] width 614 height 21
type input "5000"
click at [580, 279] on button "Save" at bounding box center [582, 280] width 38 height 19
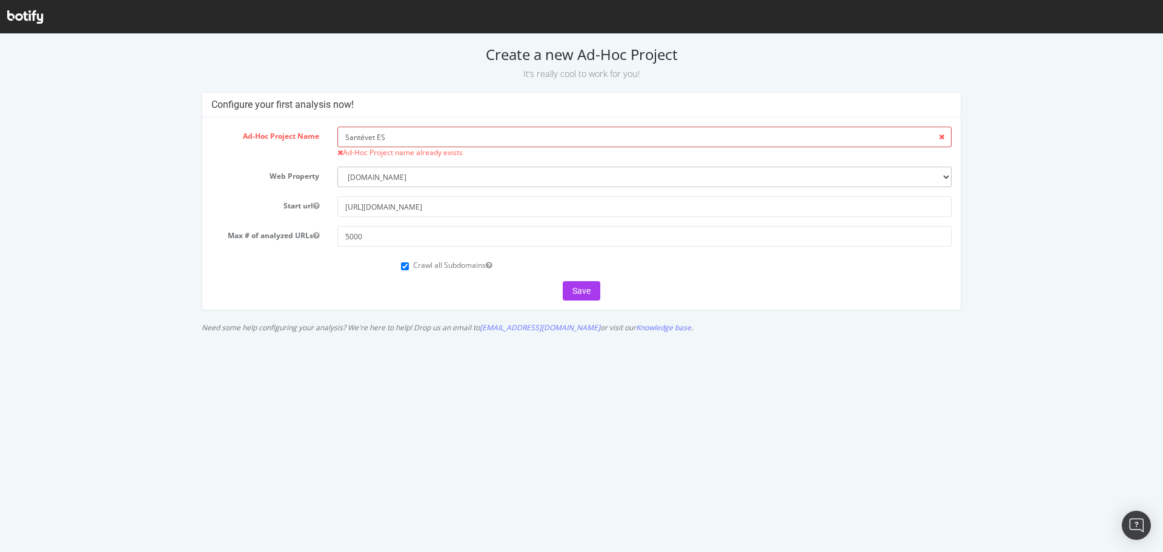
drag, startPoint x: 415, startPoint y: 142, endPoint x: 339, endPoint y: 122, distance: 78.3
click at [339, 122] on div "Ad-Hoc Project Name Santévet ES Ad-Hoc Project name already exists Web Property…" at bounding box center [581, 214] width 759 height 192
click at [578, 291] on button "Save" at bounding box center [582, 290] width 38 height 19
click at [482, 133] on input "Santevet ES" at bounding box center [644, 137] width 614 height 21
click at [345, 136] on input "Santevet ES" at bounding box center [644, 137] width 614 height 21
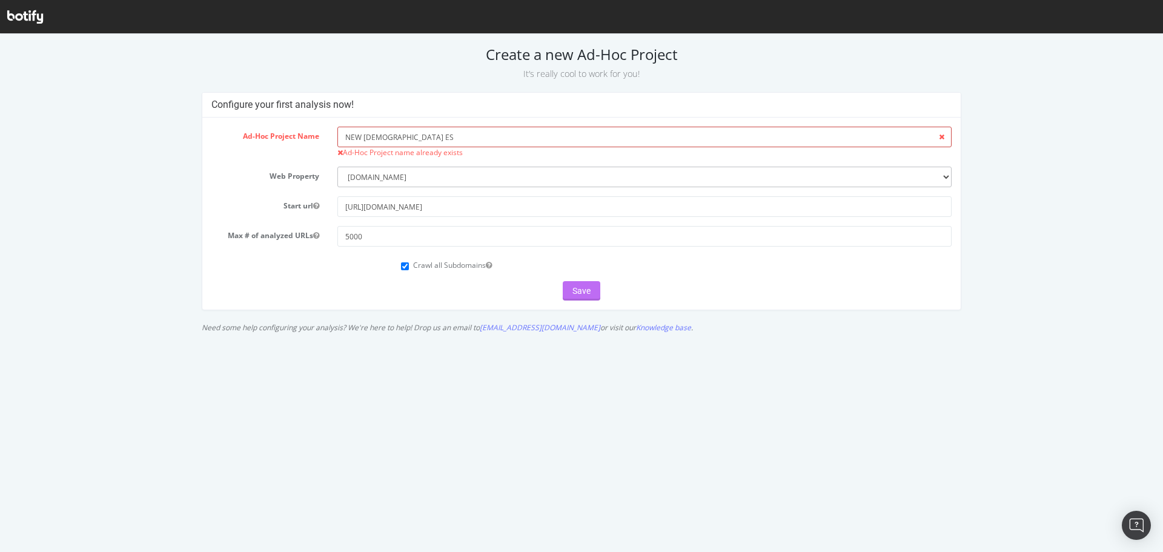
type input "NEW [DEMOGRAPHIC_DATA] ES"
click at [579, 295] on button "Save" at bounding box center [582, 290] width 38 height 19
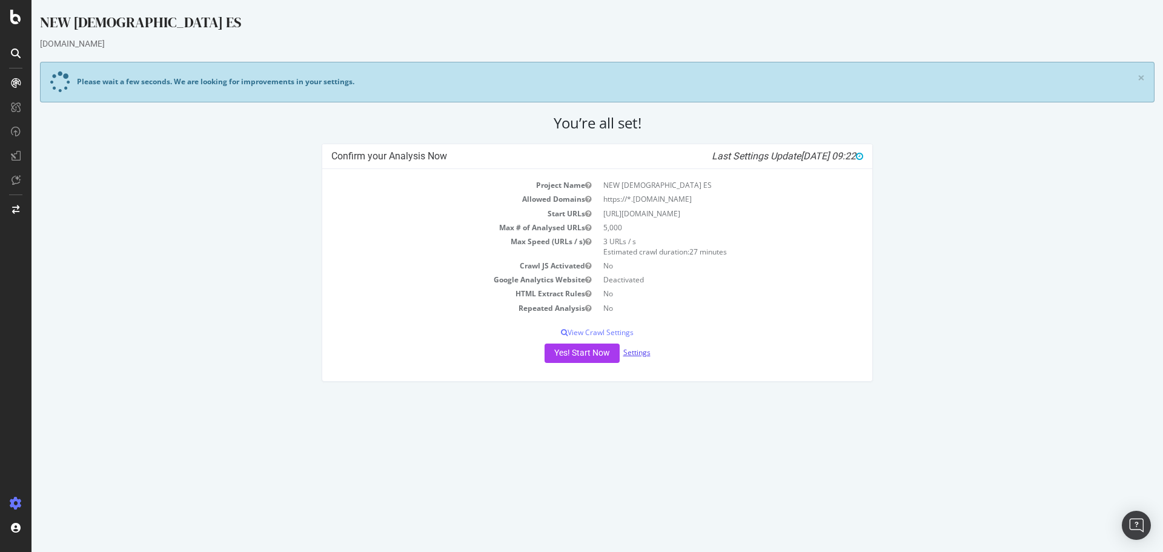
click at [634, 351] on link "Settings" at bounding box center [636, 352] width 27 height 10
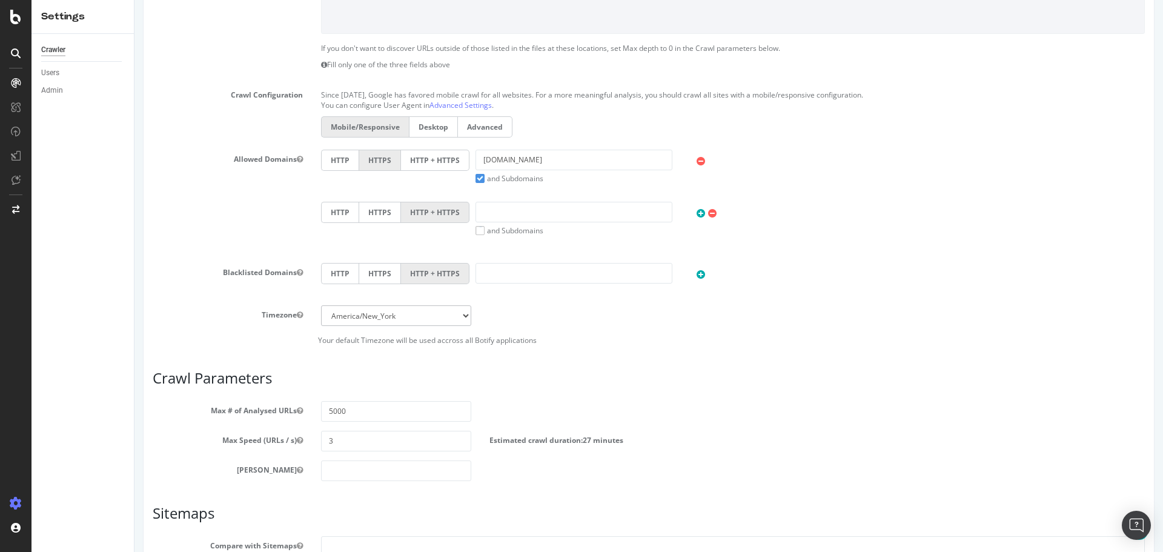
scroll to position [485, 0]
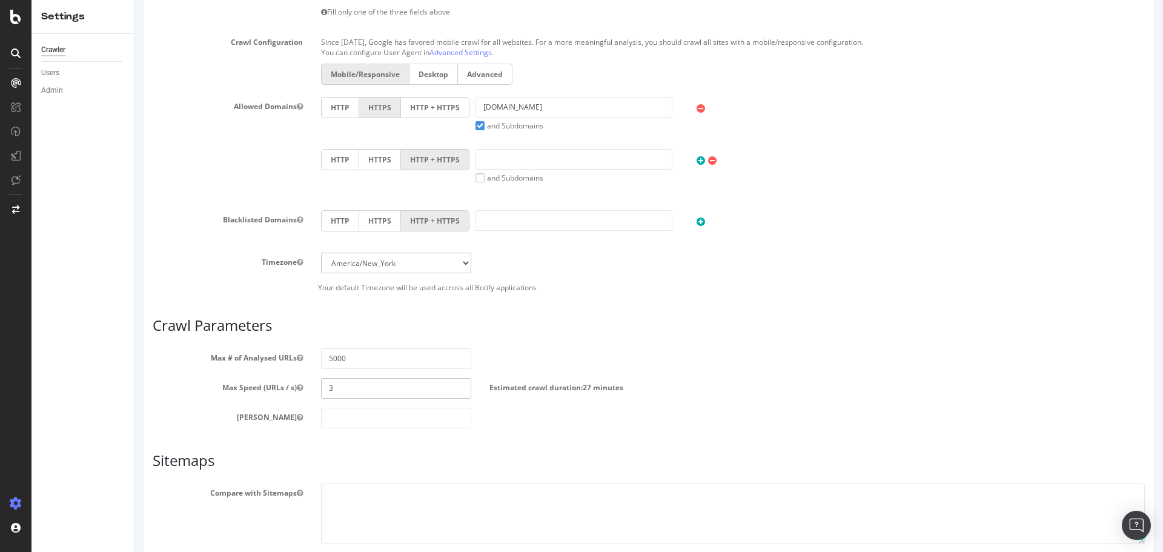
click at [354, 394] on input "3" at bounding box center [396, 388] width 150 height 21
type input "5"
click at [367, 501] on textarea at bounding box center [733, 513] width 824 height 61
paste textarea "[URL][DOMAIN_NAME]"
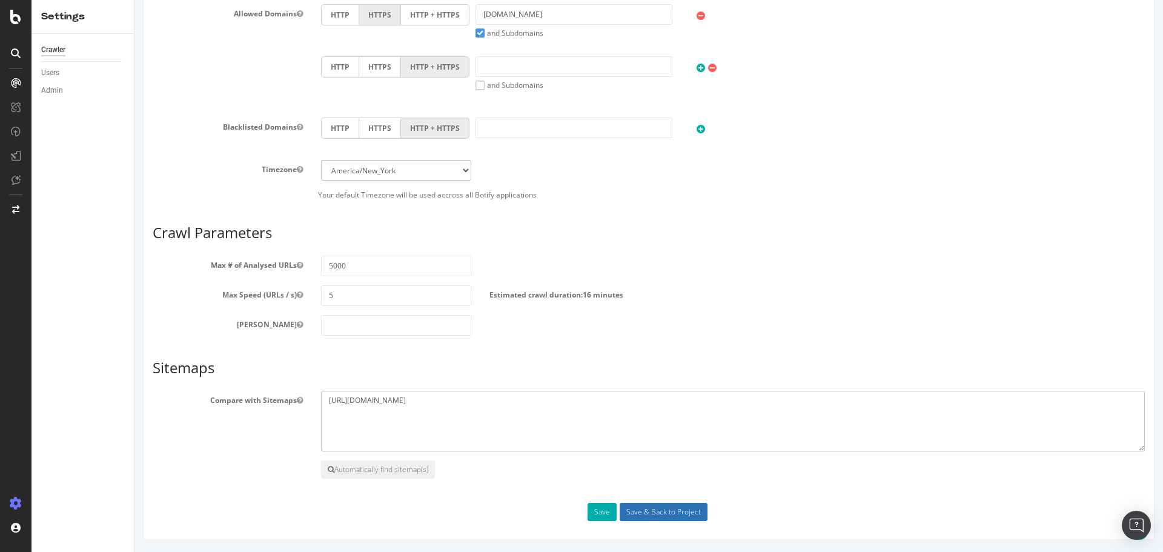
type textarea "[URL][DOMAIN_NAME]"
click at [626, 510] on input "Save & Back to Project" at bounding box center [664, 512] width 88 height 18
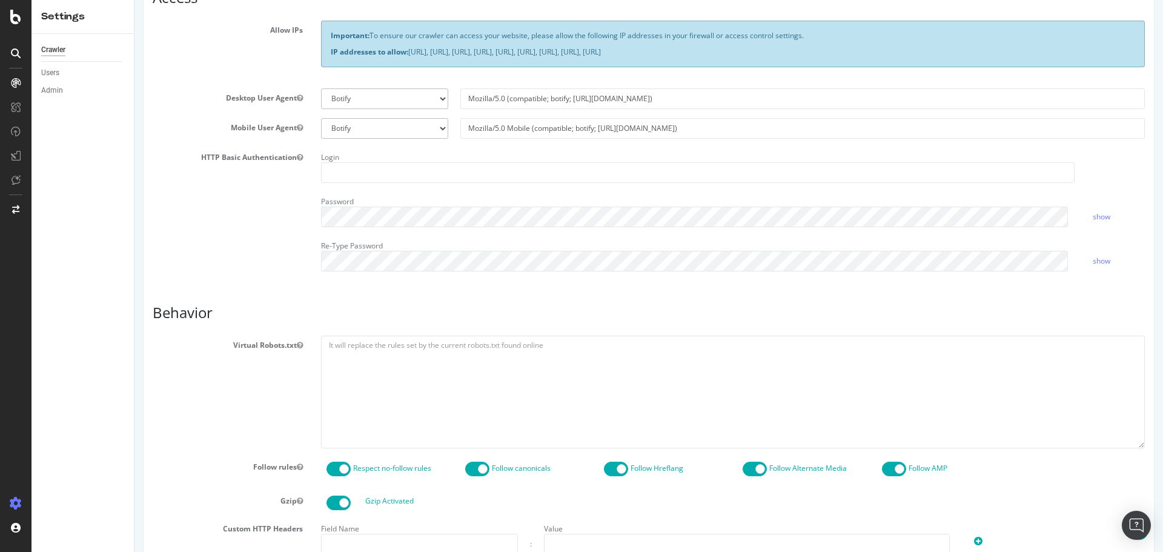
scroll to position [424, 0]
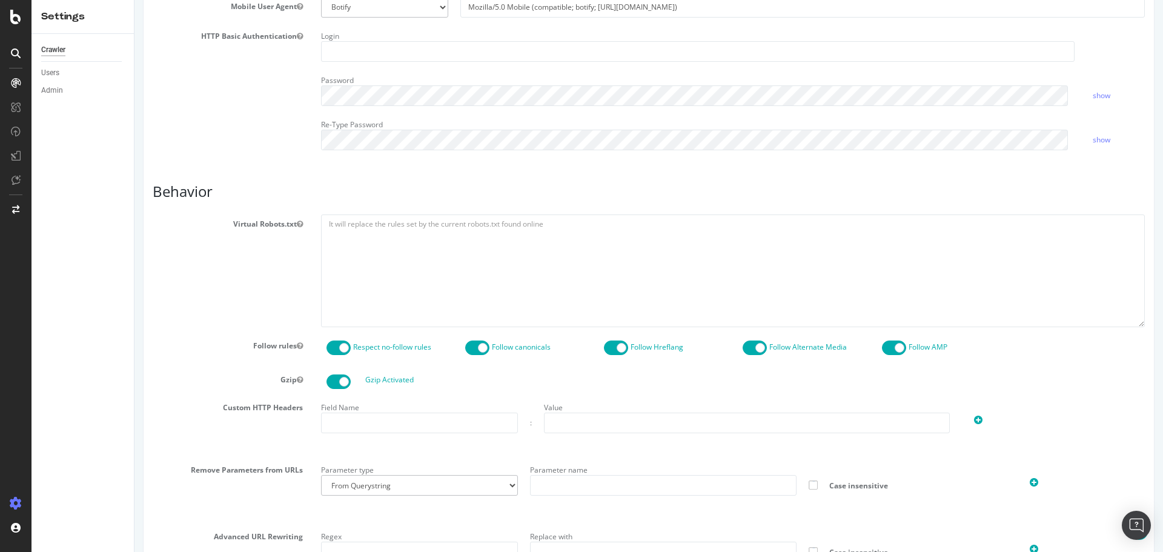
click at [331, 348] on span at bounding box center [339, 348] width 24 height 15
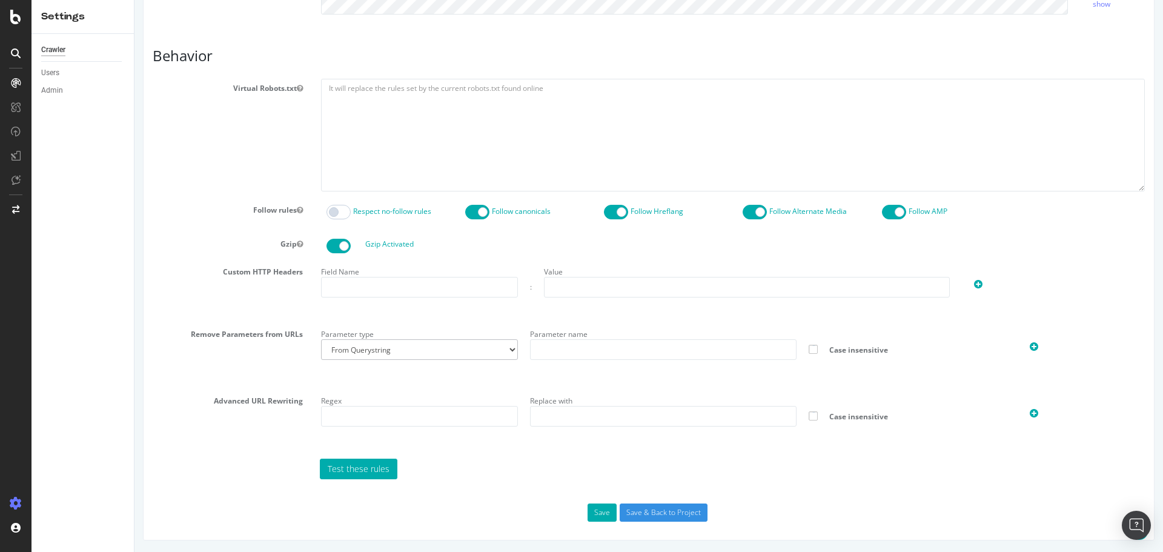
scroll to position [560, 0]
click at [645, 512] on input "Save & Back to Project" at bounding box center [664, 512] width 88 height 18
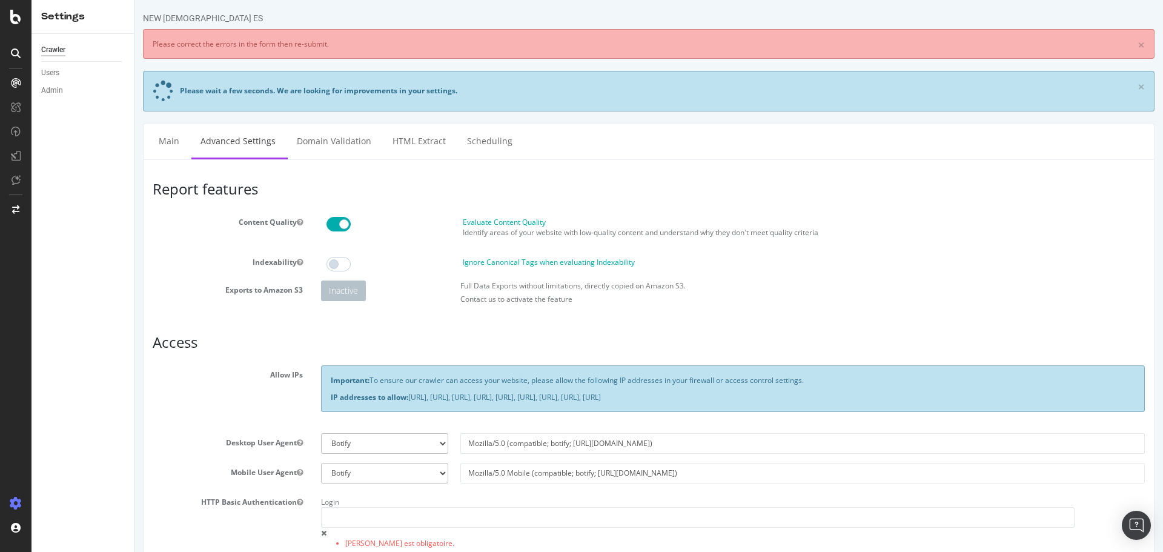
scroll to position [0, 0]
click at [317, 141] on link "Domain Validation" at bounding box center [334, 140] width 93 height 33
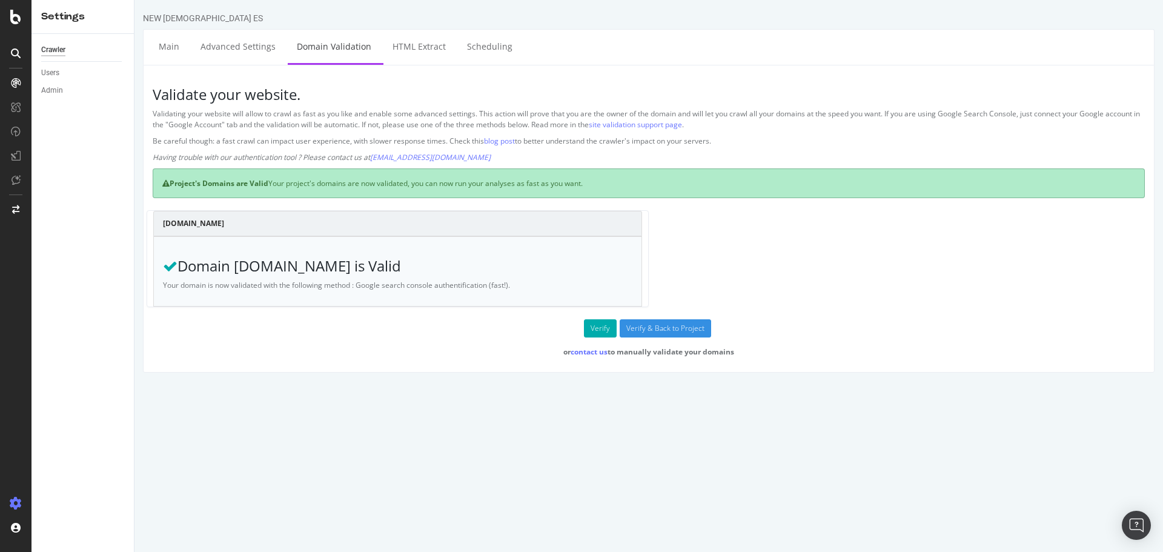
click at [632, 48] on ul "Main Advanced Settings Domain Validation HTML Extract Scheduling" at bounding box center [649, 47] width 1012 height 36
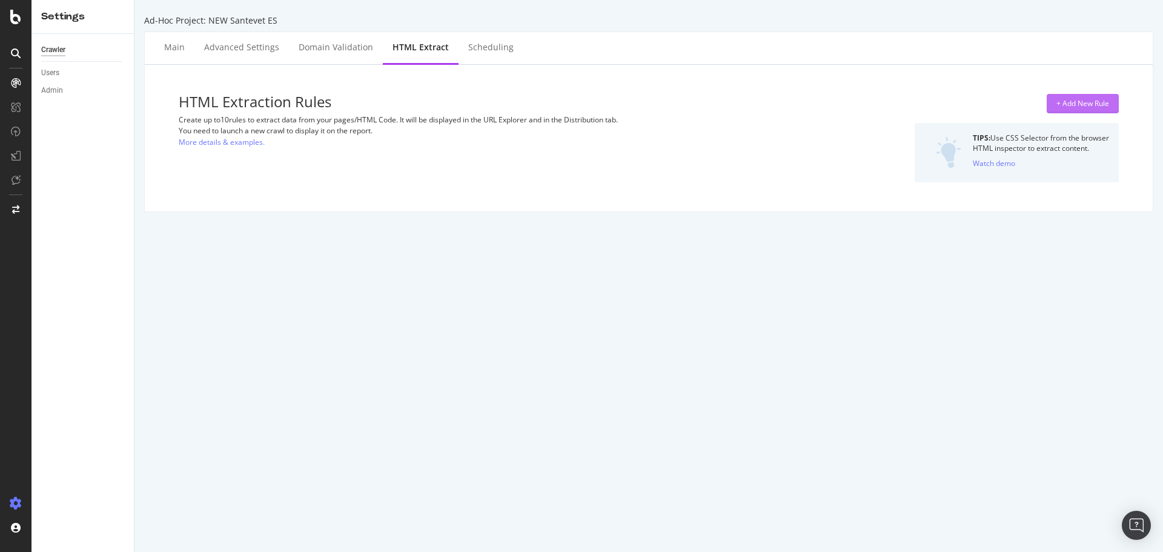
click at [1058, 101] on div "+ Add New Rule" at bounding box center [1083, 103] width 53 height 10
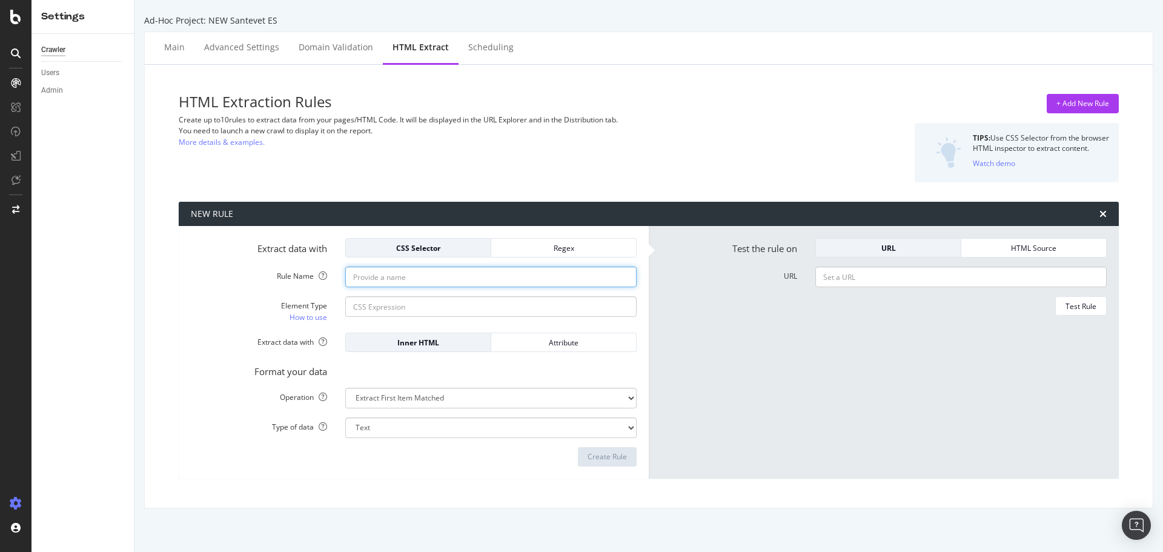
click at [373, 276] on input "Rule Name" at bounding box center [490, 277] width 291 height 21
paste input "Category blog articles"
type input "Category blog articles"
click at [392, 308] on input "Element Type How to use" at bounding box center [490, 306] width 291 height 21
paste input "body > main > div > header > div.article-category > p > a"
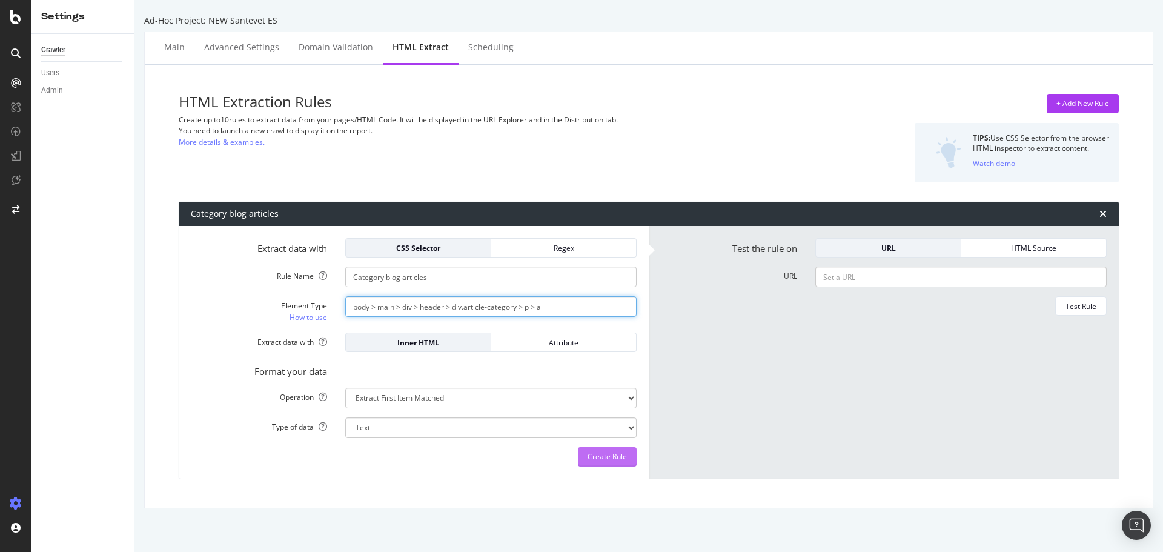
type input "body > main > div > header > div.article-category > p > a"
click at [606, 451] on div "Create Rule" at bounding box center [607, 456] width 39 height 10
click at [173, 47] on div "Main" at bounding box center [174, 47] width 21 height 12
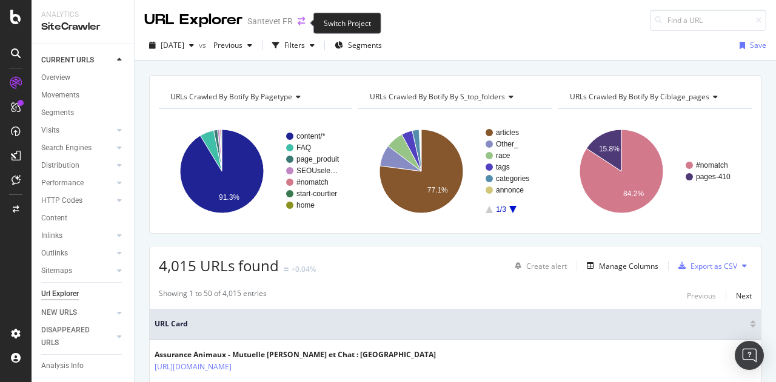
click at [299, 21] on icon "arrow-right-arrow-left" at bounding box center [300, 21] width 7 height 8
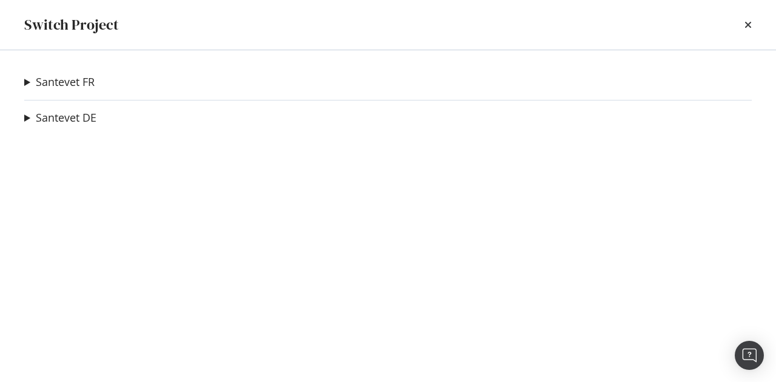
click at [21, 87] on div "[DEMOGRAPHIC_DATA] BE Ad-Hoc Project Santevet DE new Ad-Hoc Project Santevet IT…" at bounding box center [388, 216] width 776 height 332
click at [26, 84] on summary "Santevet FR" at bounding box center [59, 83] width 70 height 16
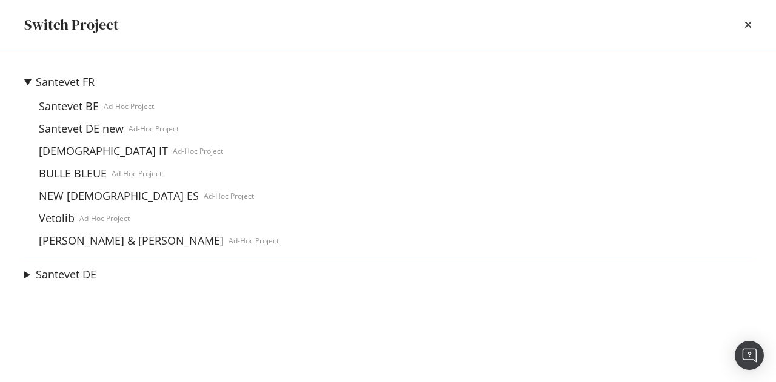
click at [28, 278] on summary "Santevet DE" at bounding box center [60, 275] width 72 height 16
click at [65, 295] on link "[DEMOGRAPHIC_DATA] ES" at bounding box center [105, 299] width 142 height 13
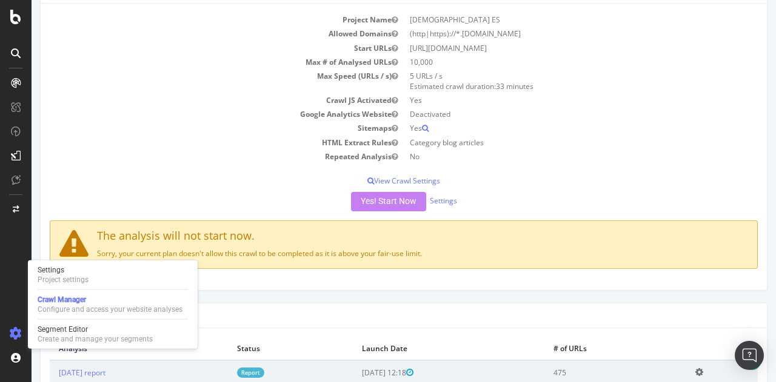
scroll to position [142, 0]
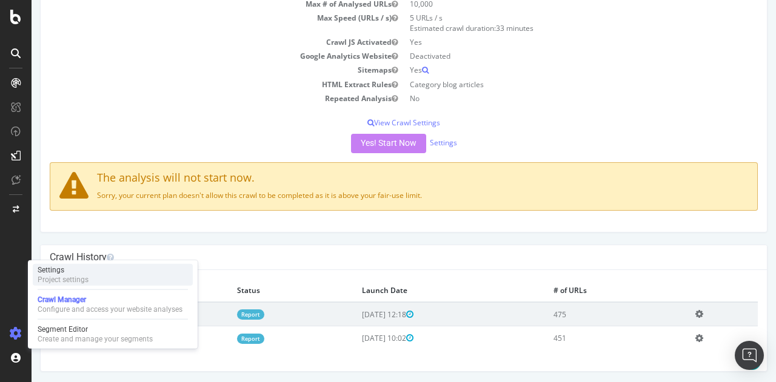
click at [62, 277] on div "Project settings" at bounding box center [63, 280] width 51 height 10
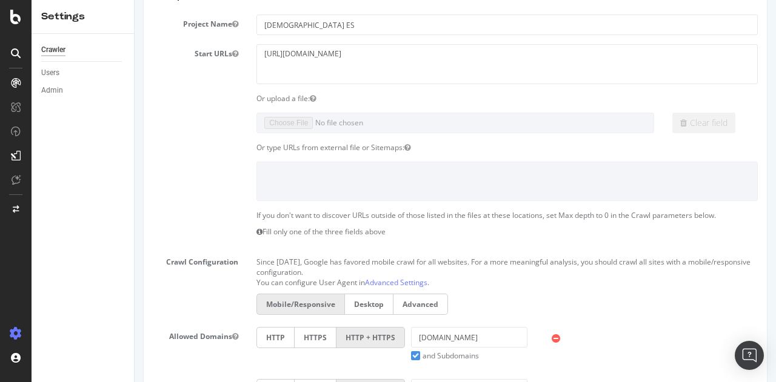
scroll to position [110, 0]
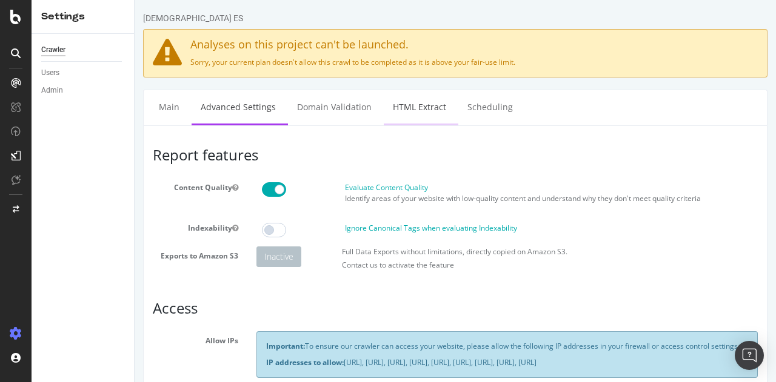
click at [416, 99] on link "HTML Extract" at bounding box center [419, 106] width 71 height 33
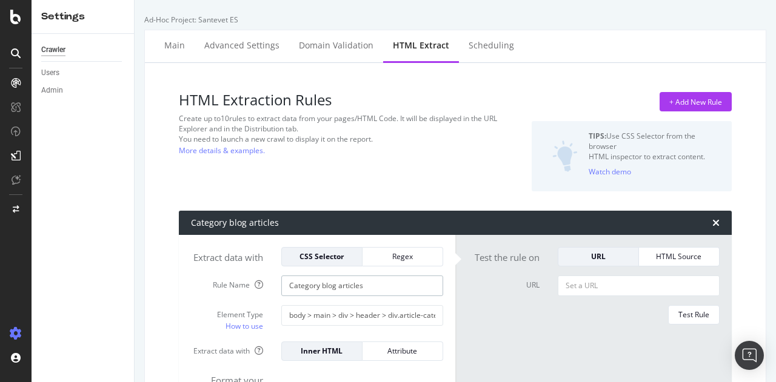
drag, startPoint x: 390, startPoint y: 304, endPoint x: 256, endPoint y: 296, distance: 134.1
click at [256, 296] on div "Rule Name Category blog articles" at bounding box center [317, 286] width 270 height 21
drag, startPoint x: 288, startPoint y: 328, endPoint x: 443, endPoint y: 322, distance: 154.6
click at [443, 322] on div "body > main > div > header > div.article-category > p > a" at bounding box center [362, 315] width 180 height 21
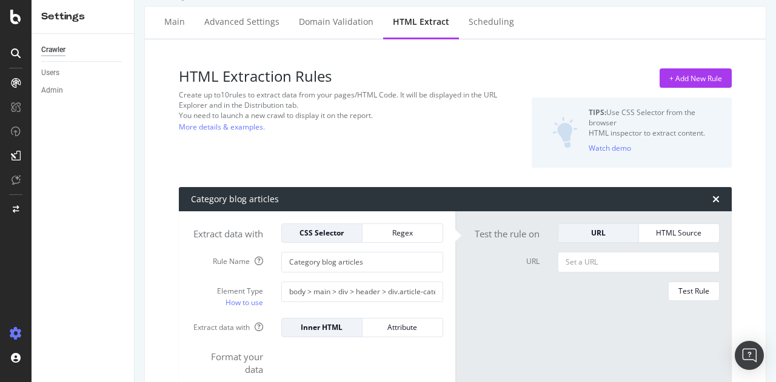
scroll to position [0, 0]
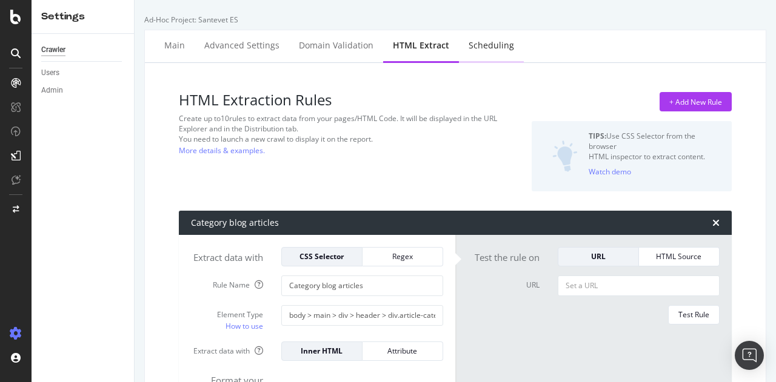
click at [492, 44] on div "Scheduling" at bounding box center [490, 45] width 45 height 12
